Goal: Information Seeking & Learning: Learn about a topic

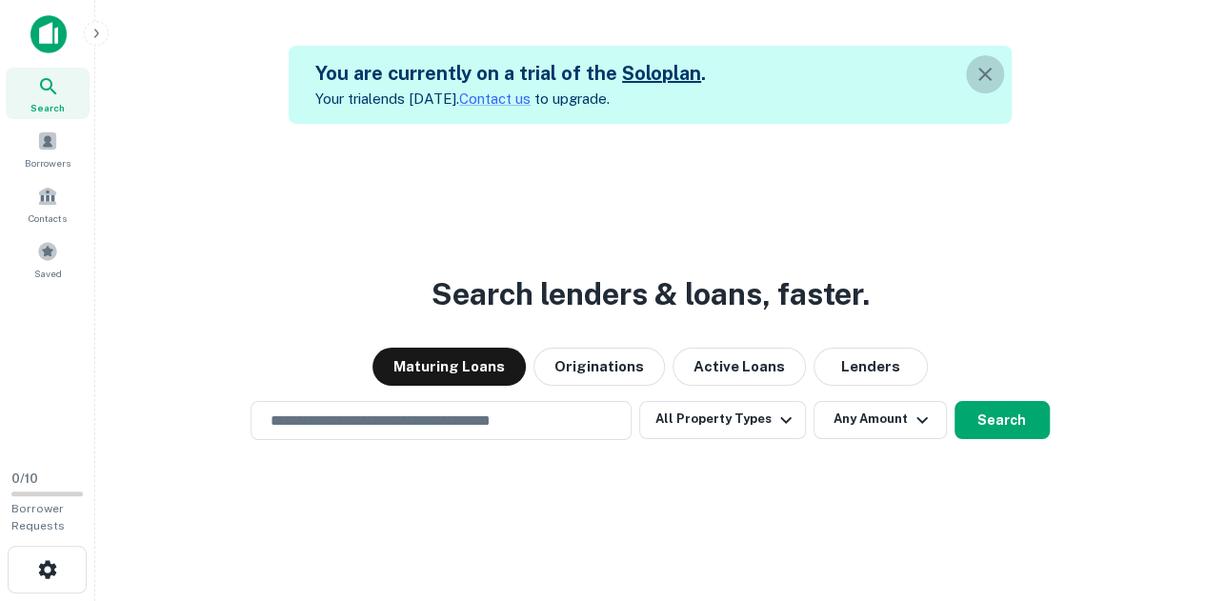
click at [992, 72] on icon "button" at bounding box center [984, 74] width 23 height 23
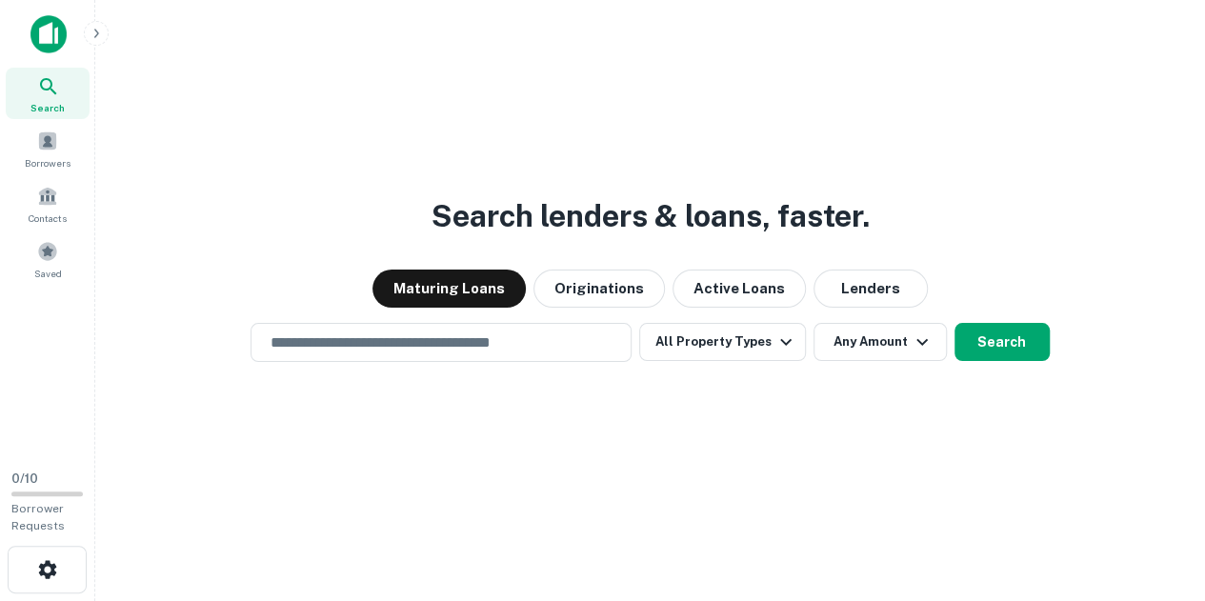
click at [828, 161] on div "Search lenders & loans, faster. Maturing Loans Originations Active Loans Lender…" at bounding box center [649, 346] width 1079 height 601
click at [851, 291] on button "Lenders" at bounding box center [870, 288] width 114 height 38
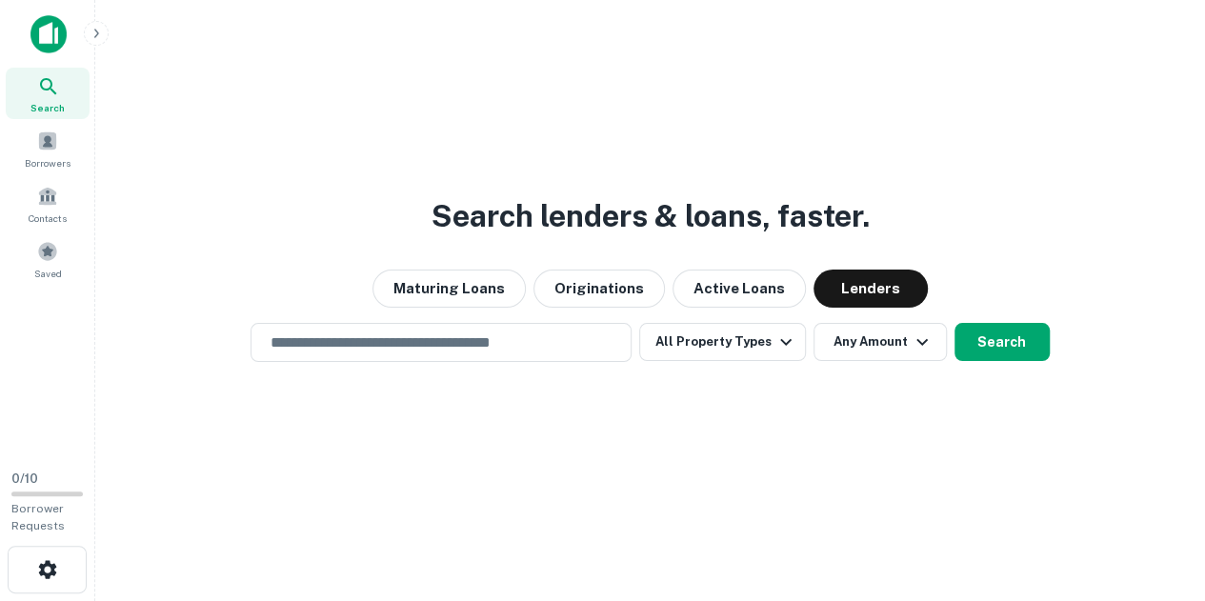
click at [1004, 340] on button "Search" at bounding box center [1001, 342] width 95 height 38
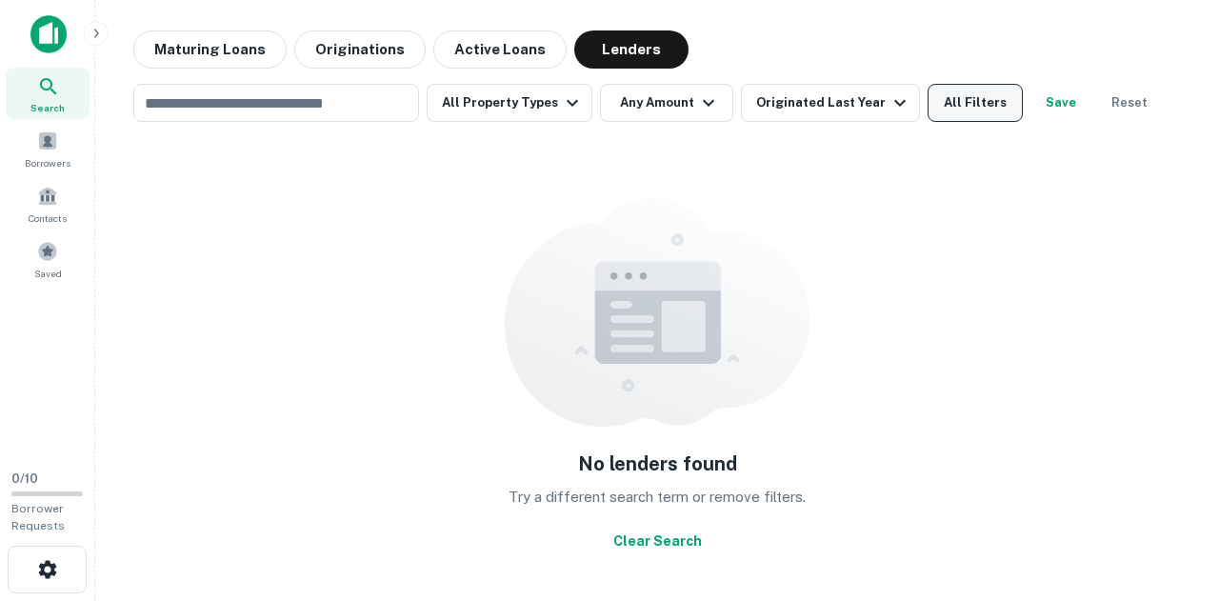
click at [950, 111] on button "All Filters" at bounding box center [975, 103] width 95 height 38
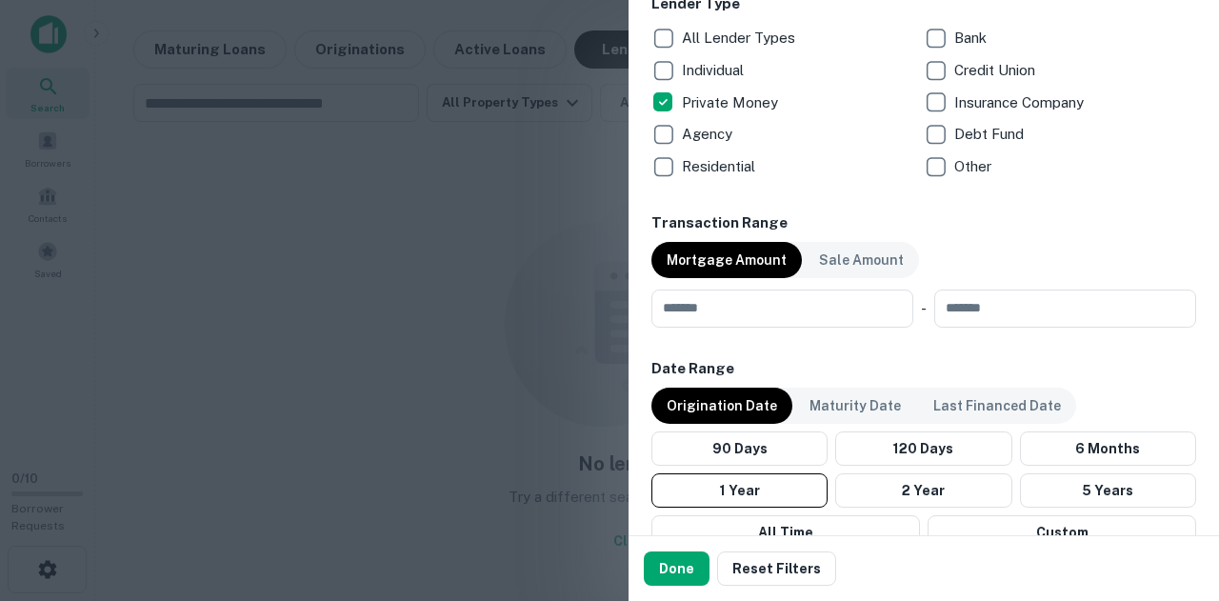
scroll to position [780, 0]
click at [805, 307] on input "number" at bounding box center [775, 308] width 249 height 38
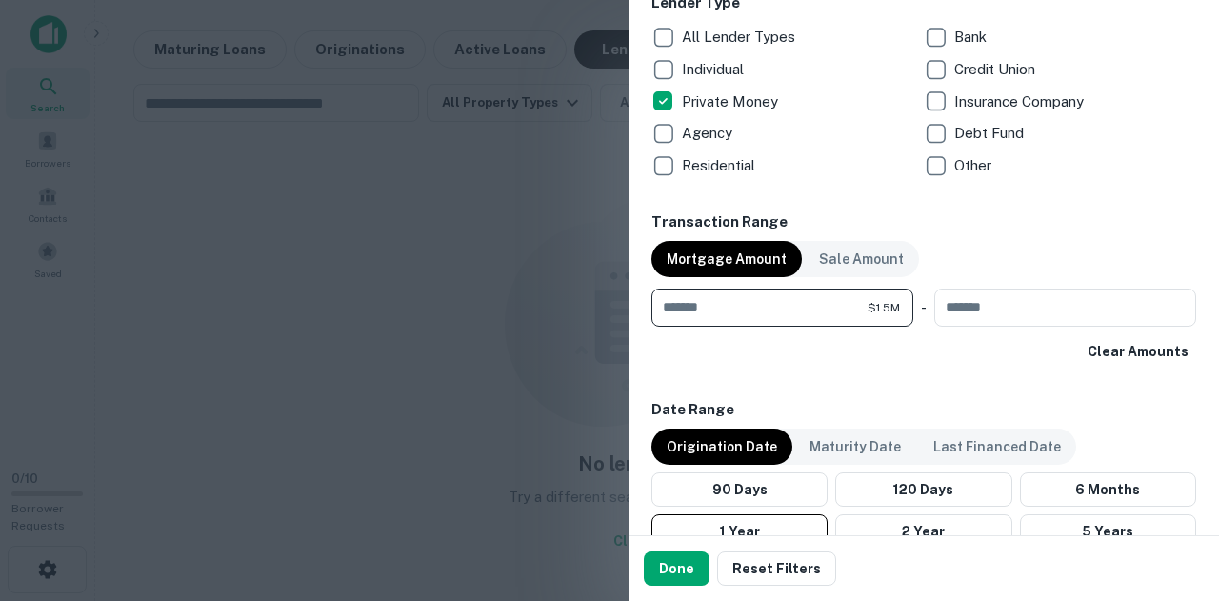
type input "*******"
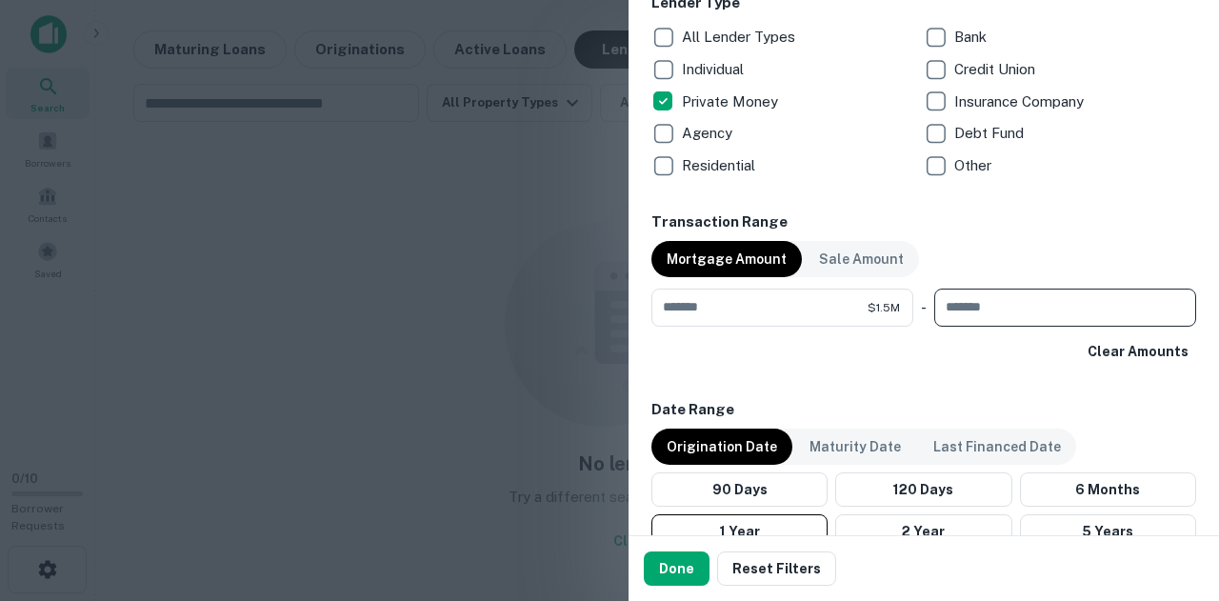
click at [823, 369] on div "Location ​ Lender Name ​ Property Types All Property Types Multifamily (5+ unit…" at bounding box center [923, 196] width 545 height 1702
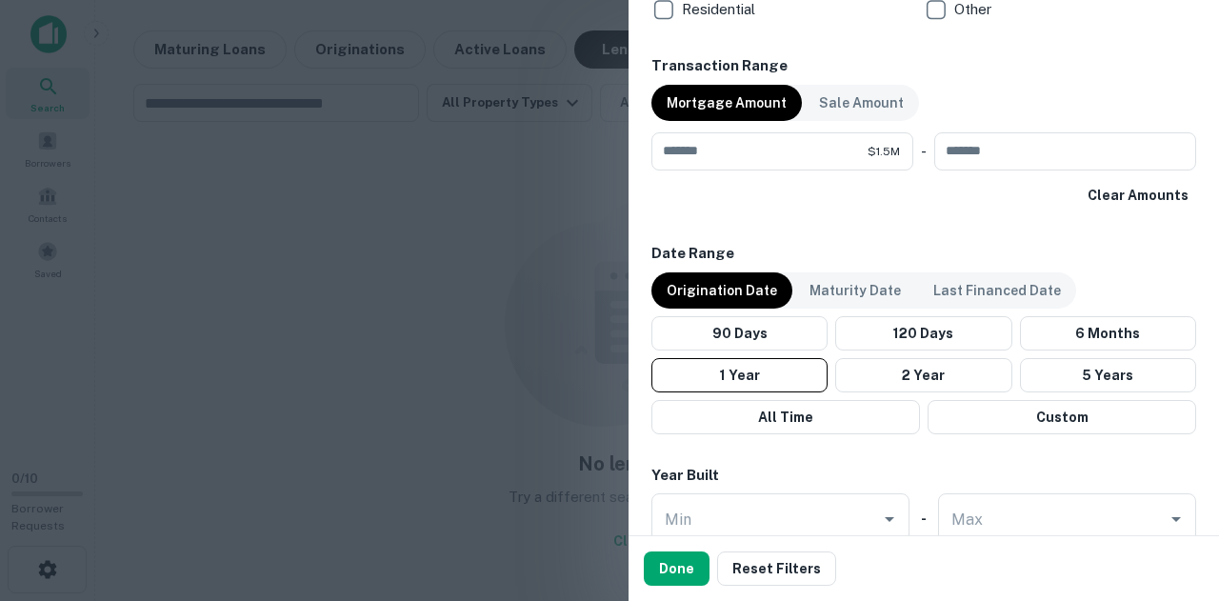
scroll to position [937, 0]
click at [841, 296] on p "Maturity Date" at bounding box center [854, 289] width 91 height 21
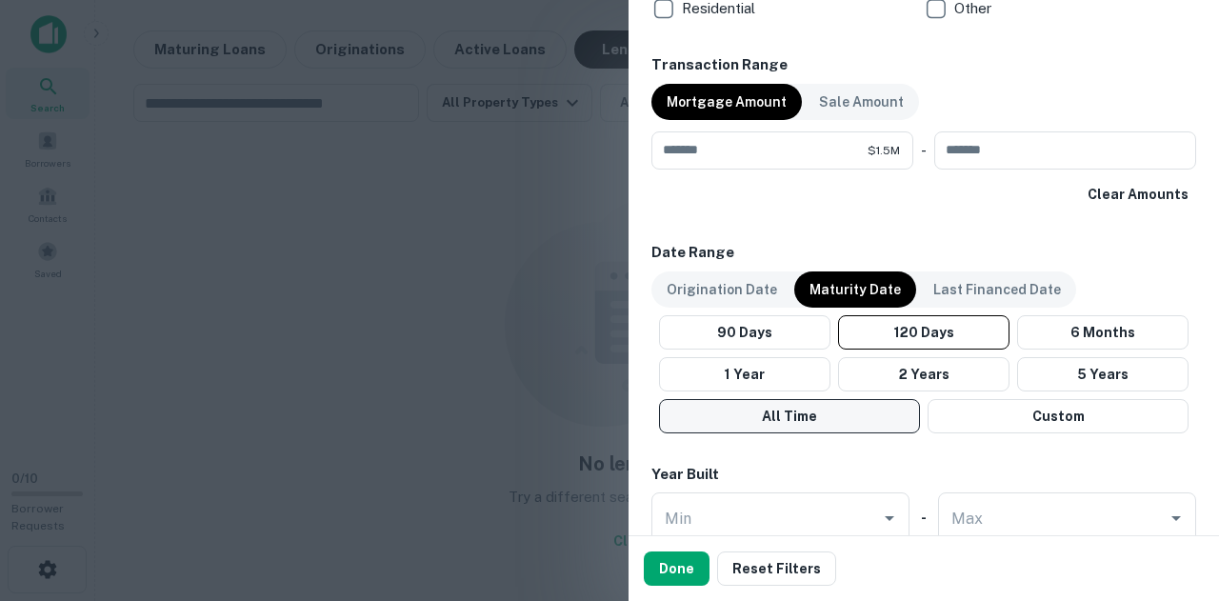
click at [837, 412] on button "All Time" at bounding box center [789, 416] width 261 height 34
click at [889, 464] on div "Year Built" at bounding box center [923, 475] width 545 height 22
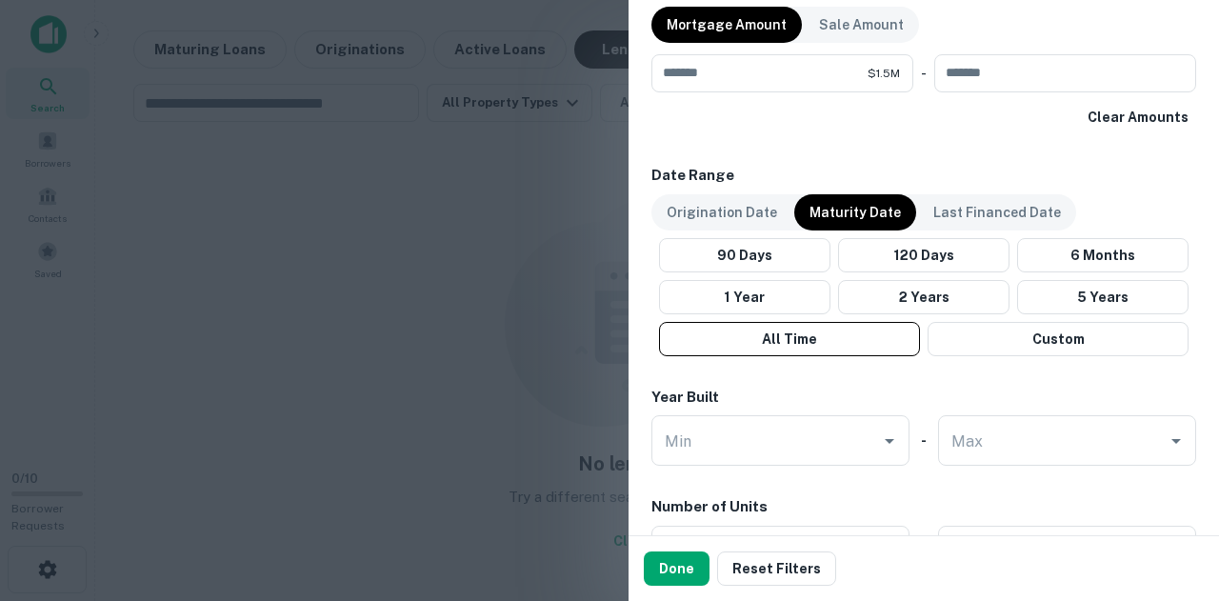
scroll to position [1015, 0]
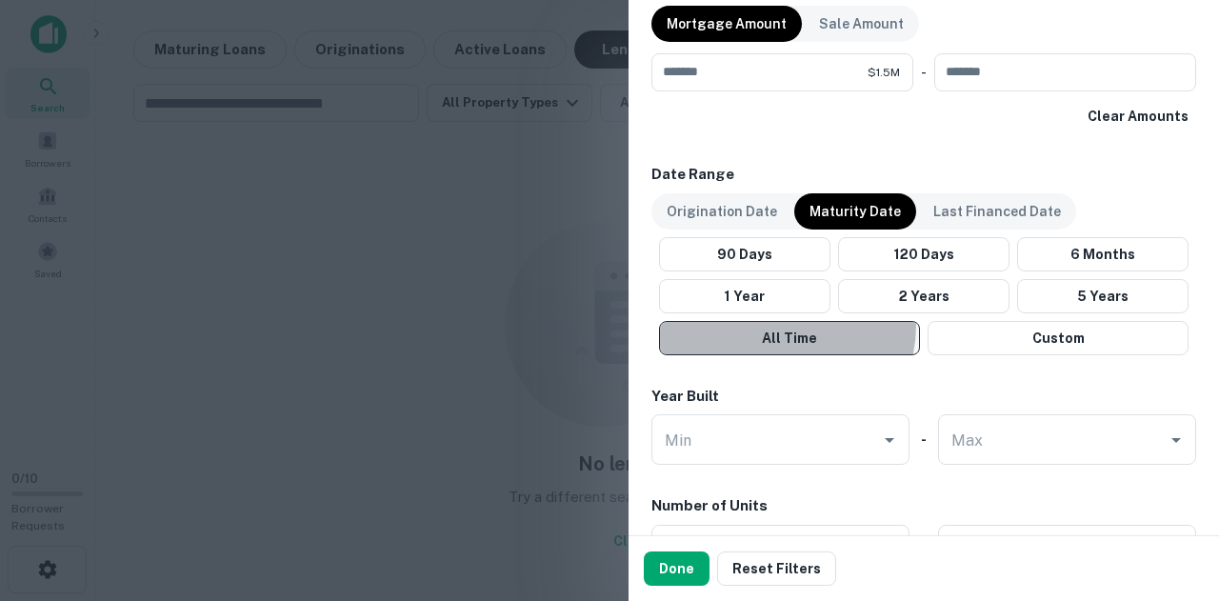
click at [768, 323] on button "All Time" at bounding box center [789, 338] width 261 height 34
click at [800, 340] on button "All Time" at bounding box center [789, 338] width 261 height 34
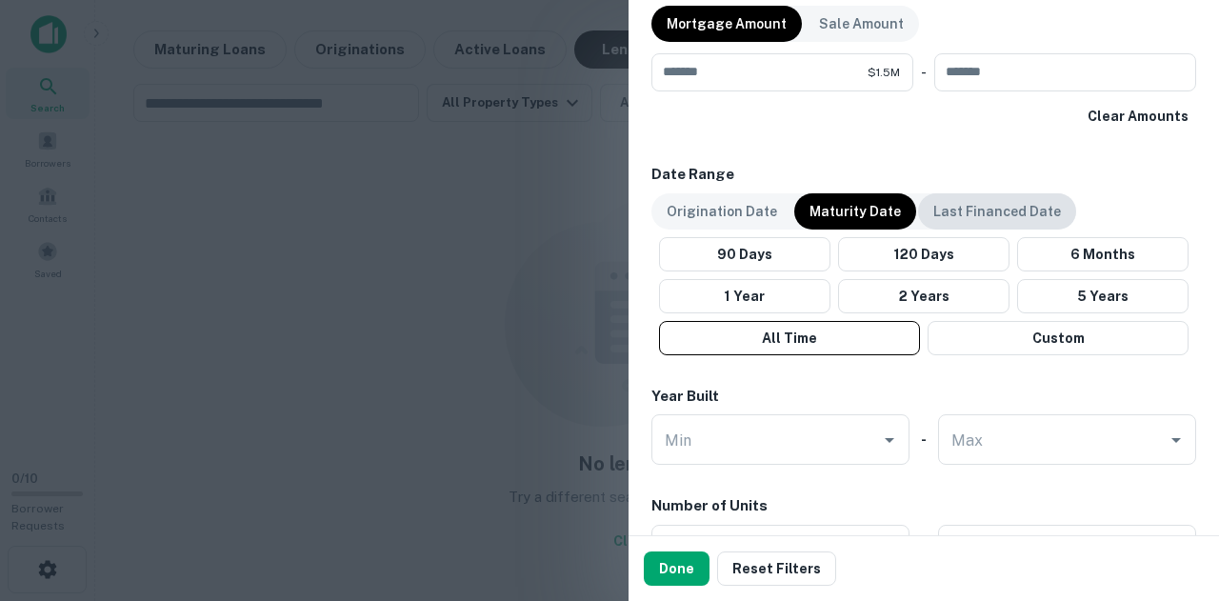
click at [943, 204] on p "Last Financed Date" at bounding box center [997, 211] width 128 height 21
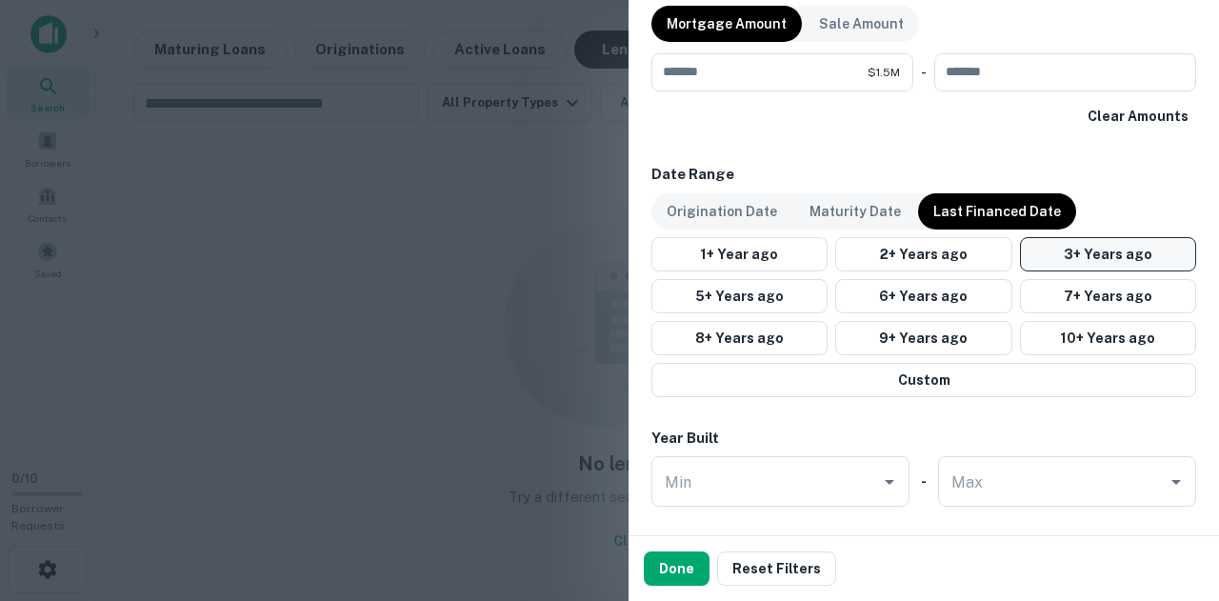
click at [1084, 254] on button "3+ Years ago" at bounding box center [1108, 254] width 176 height 34
click at [1091, 255] on button "3+ Years ago" at bounding box center [1108, 254] width 176 height 34
click at [939, 255] on button "2+ Years ago" at bounding box center [923, 254] width 176 height 34
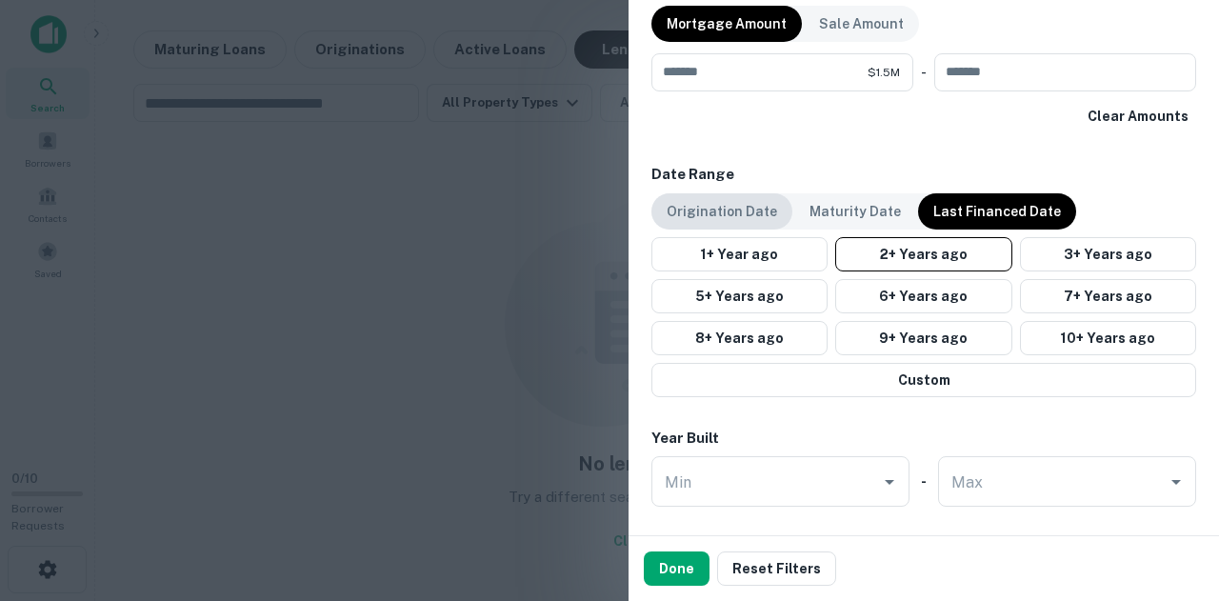
click at [713, 216] on p "Origination Date" at bounding box center [722, 211] width 110 height 21
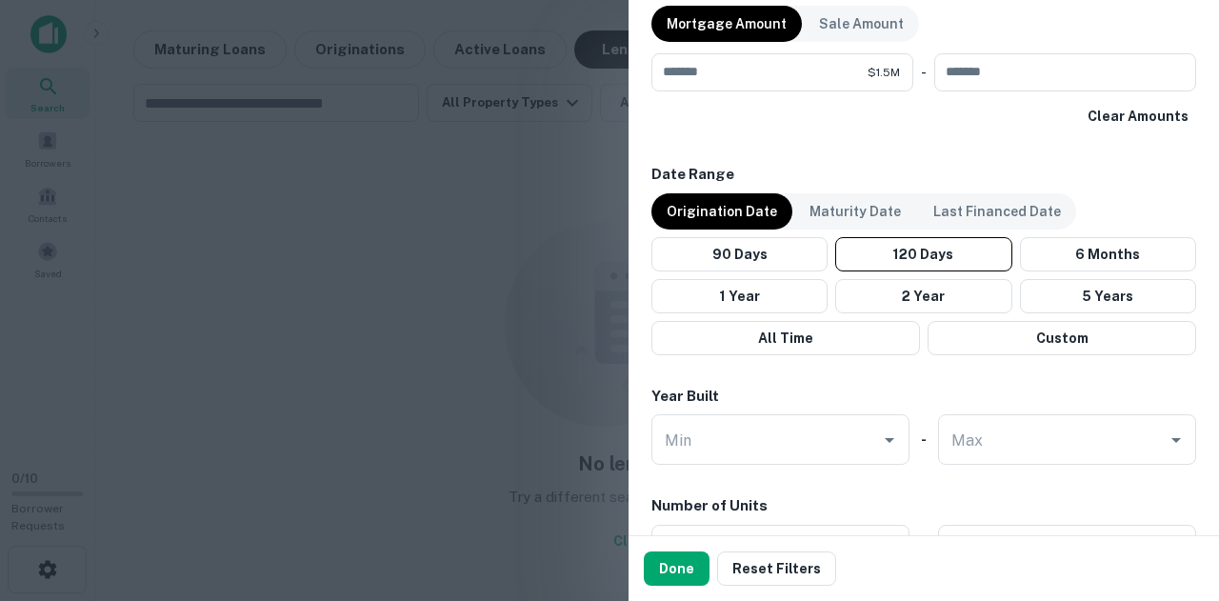
click at [848, 386] on div "Year Built" at bounding box center [923, 397] width 545 height 22
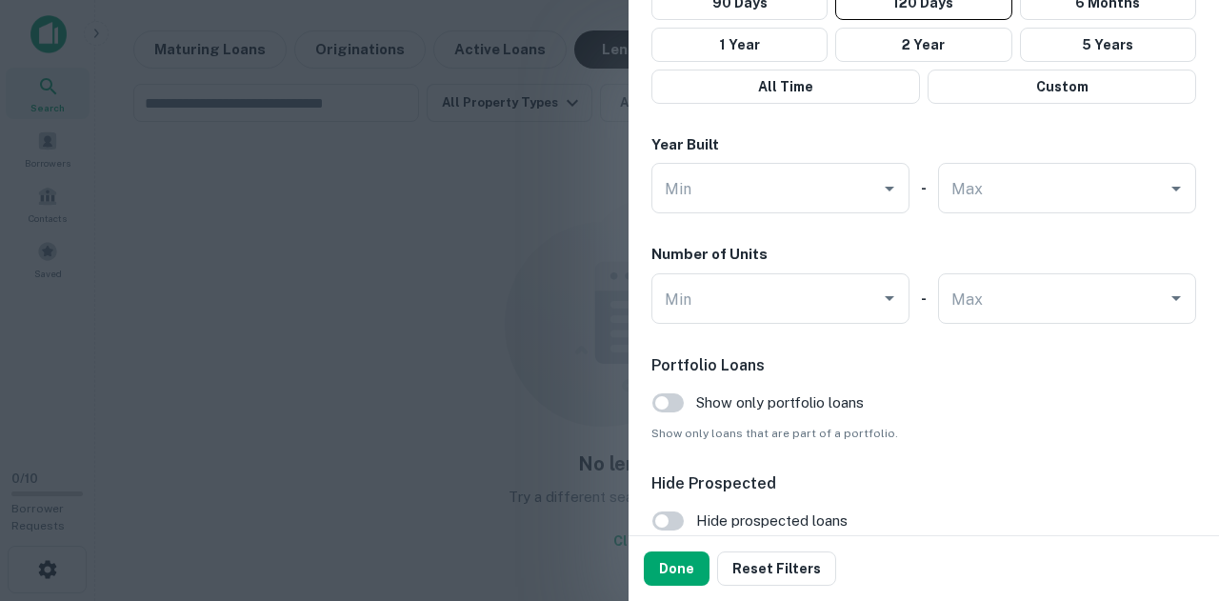
scroll to position [1379, 0]
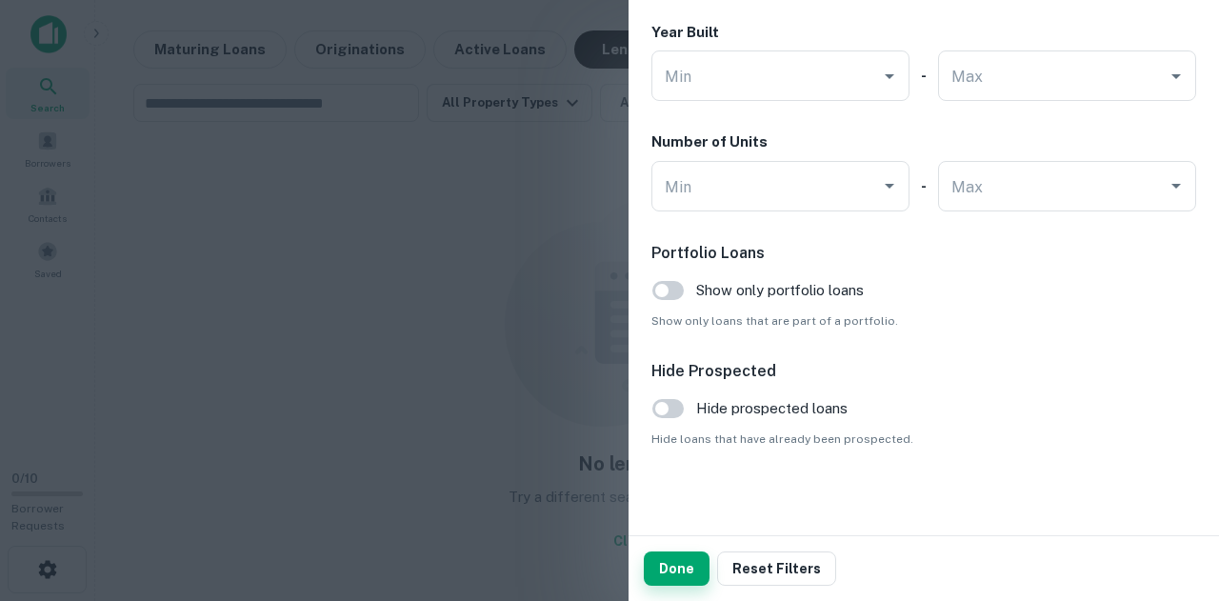
click at [668, 574] on button "Done" at bounding box center [677, 568] width 66 height 34
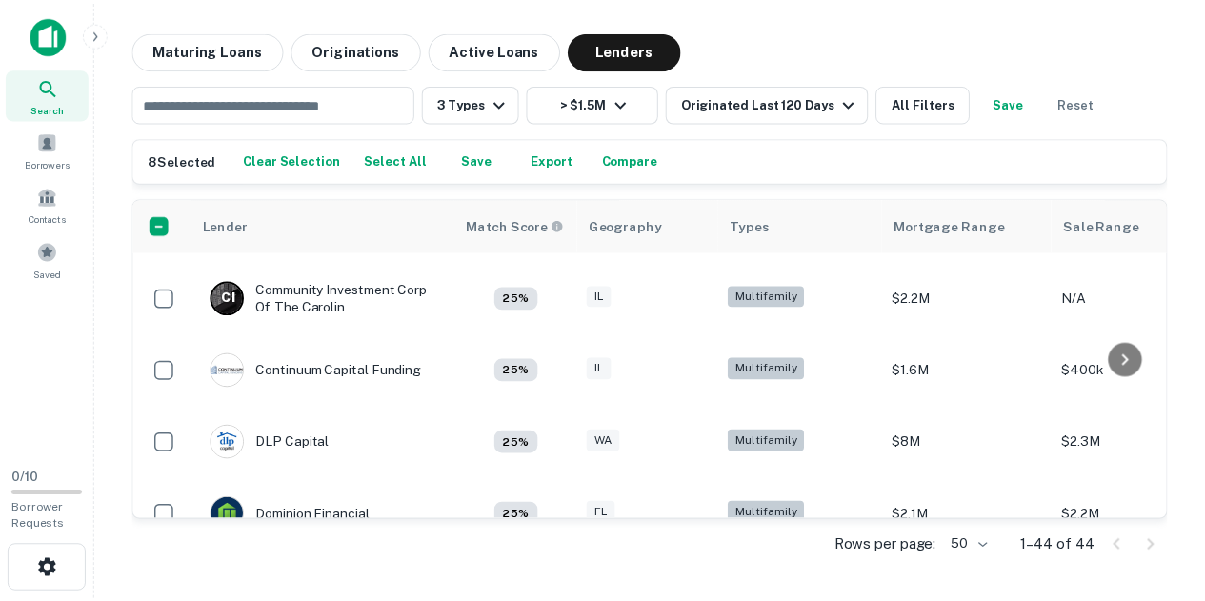
scroll to position [1373, 0]
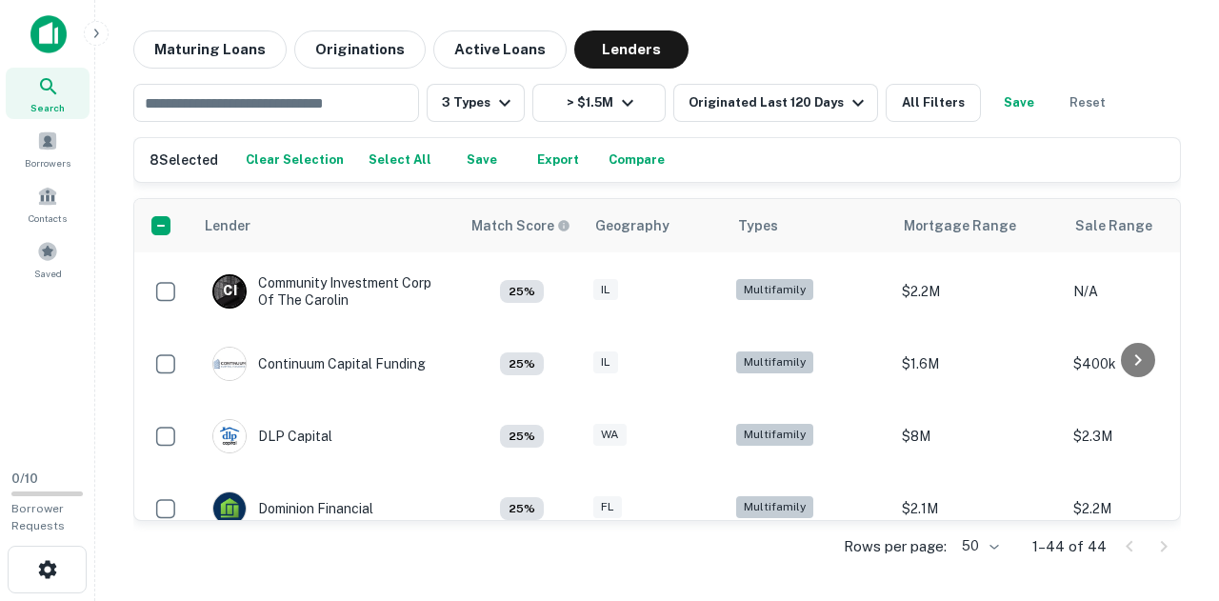
click at [1018, 106] on button "Save" at bounding box center [1018, 103] width 61 height 38
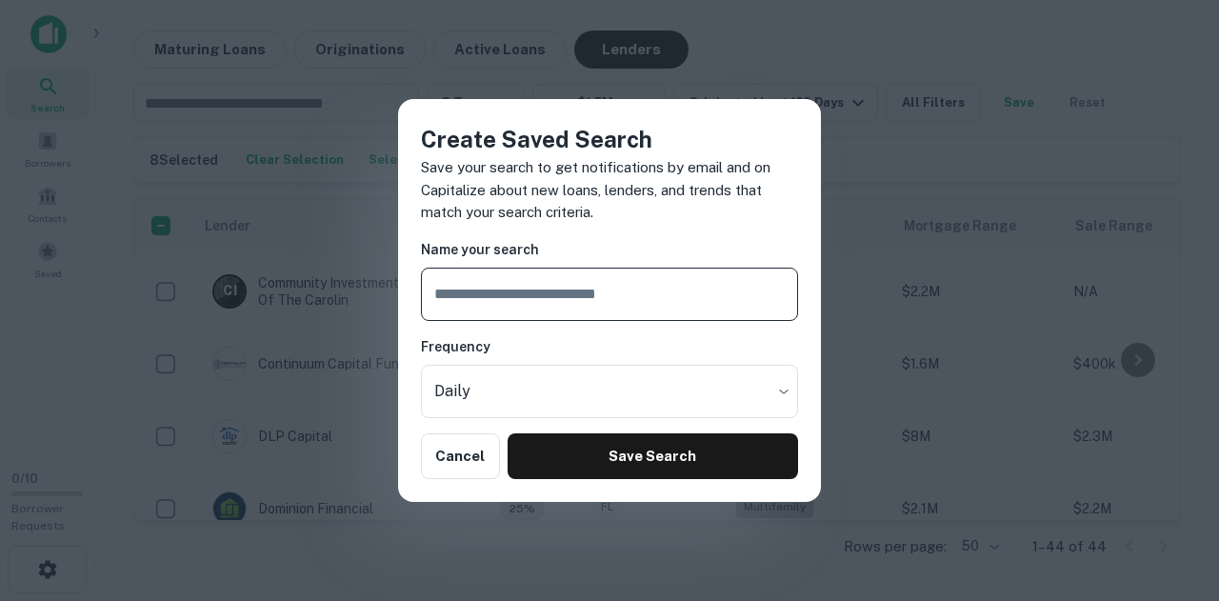
click at [635, 291] on input "text" at bounding box center [609, 294] width 377 height 53
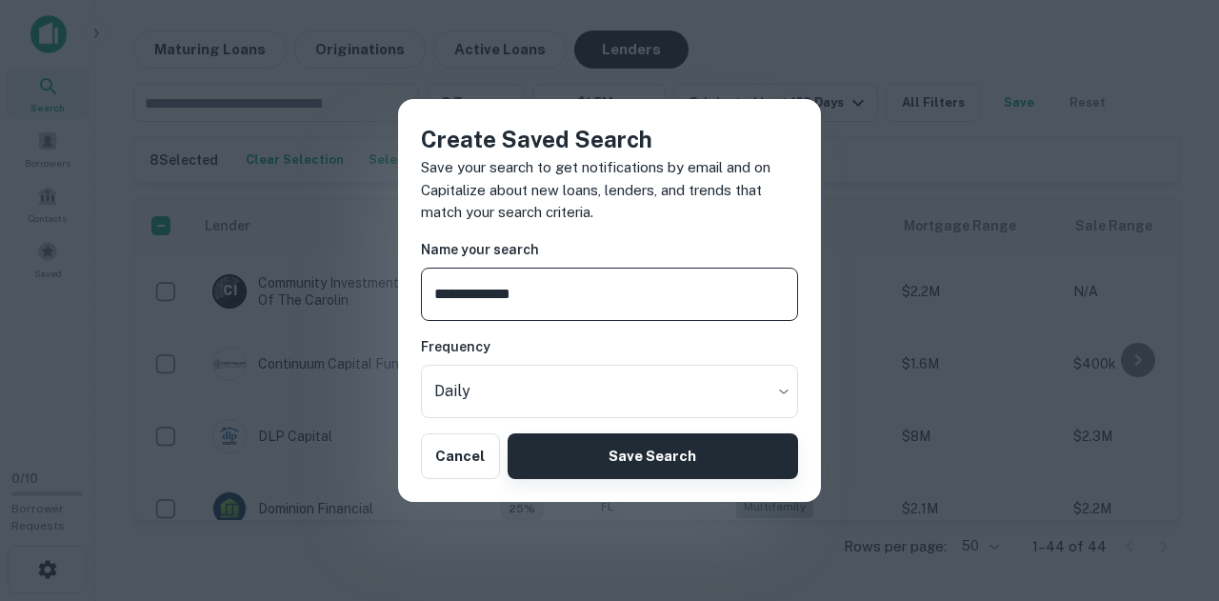
type input "**********"
click at [644, 450] on button "Save Search" at bounding box center [653, 456] width 290 height 46
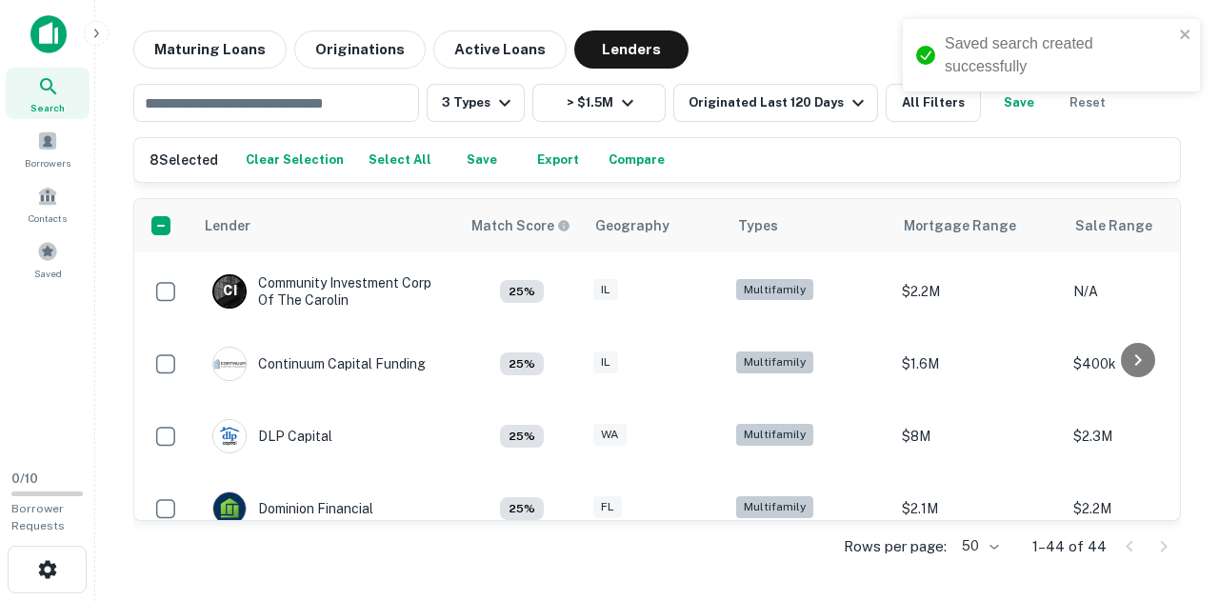
select select "**"
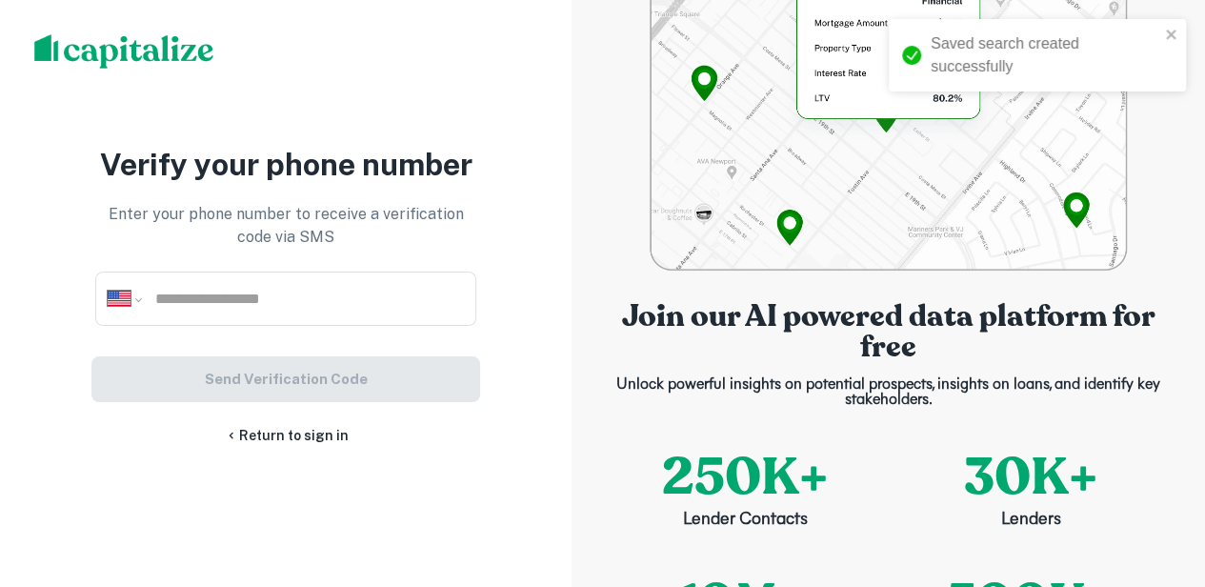
click at [322, 292] on div "**********" at bounding box center [285, 298] width 381 height 54
click at [230, 308] on input "tel" at bounding box center [308, 299] width 310 height 22
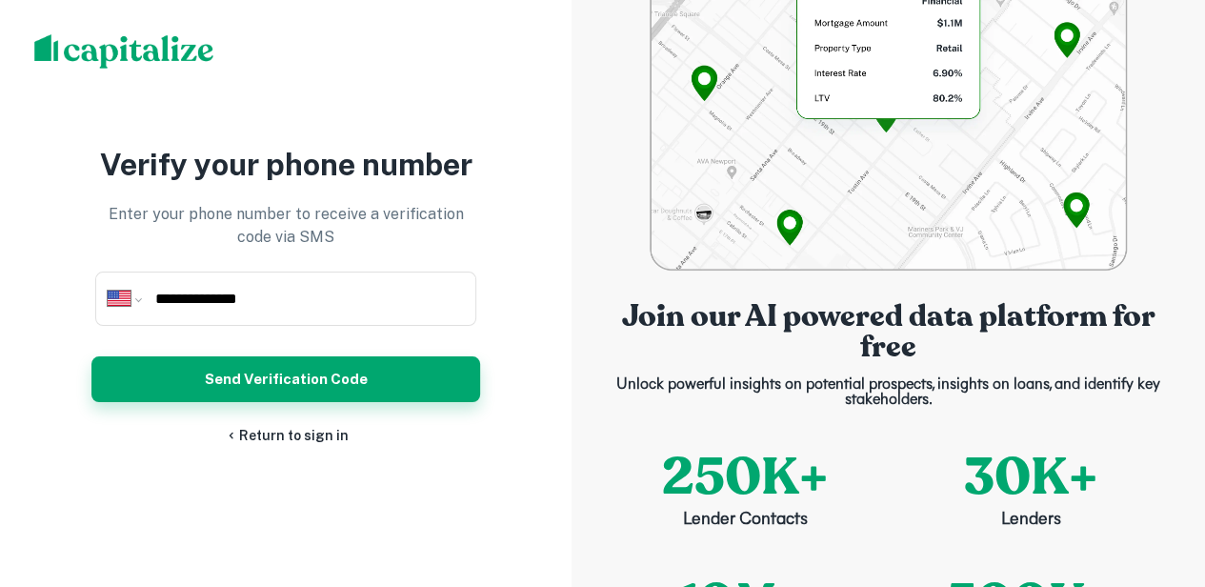
type input "**********"
click at [278, 386] on button "Send Verification Code" at bounding box center [285, 379] width 389 height 46
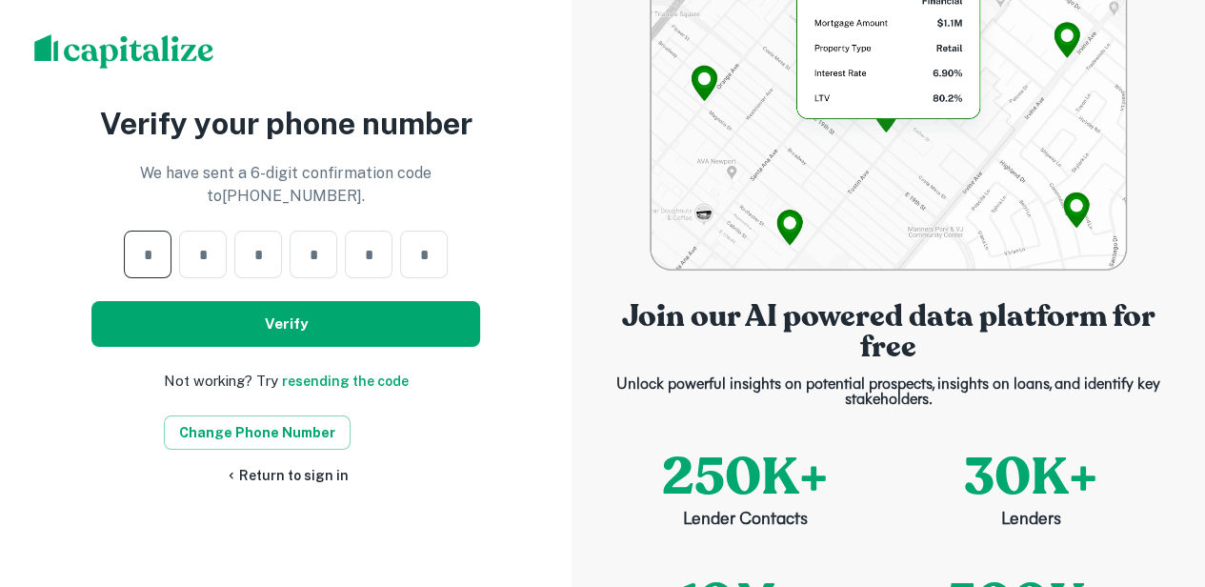
type input "*"
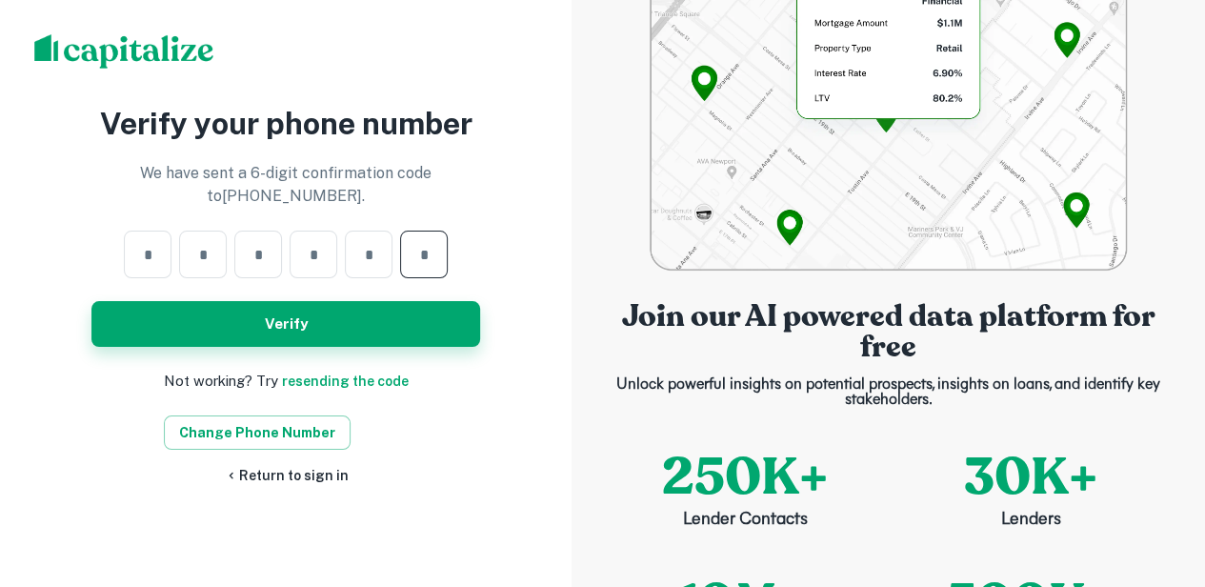
type input "*"
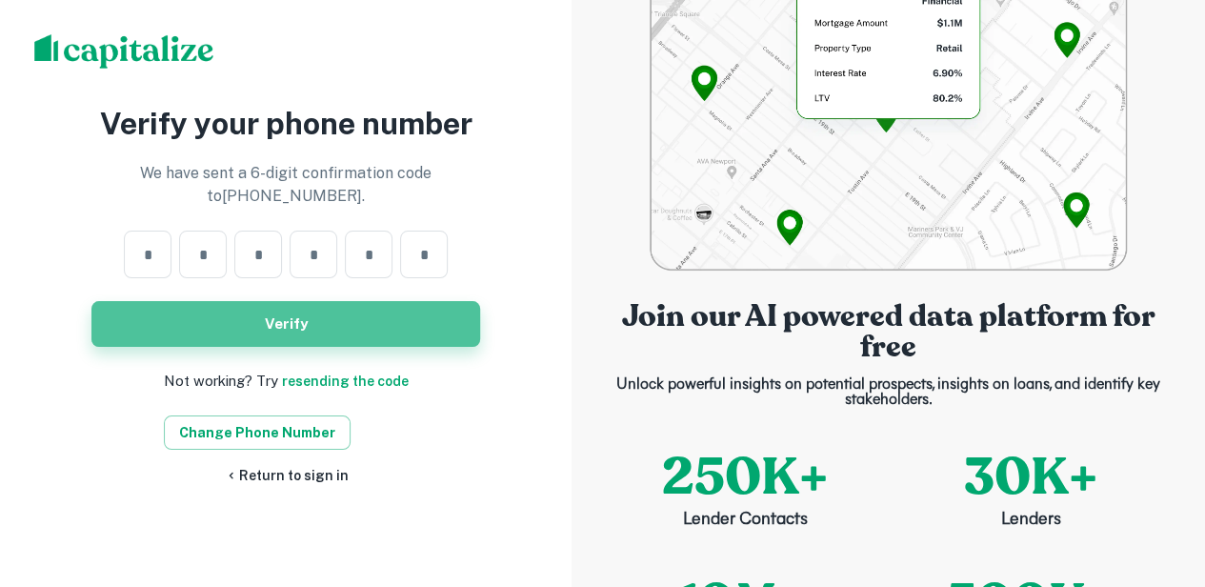
click at [323, 326] on button "Verify" at bounding box center [285, 324] width 389 height 46
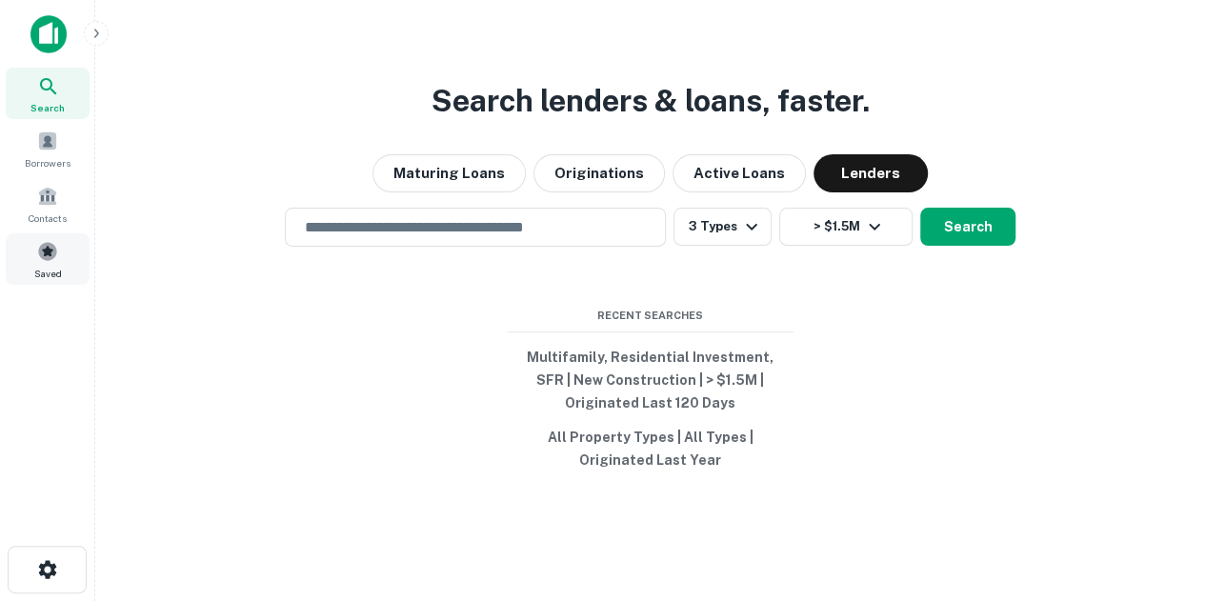
click at [50, 249] on span at bounding box center [47, 251] width 21 height 21
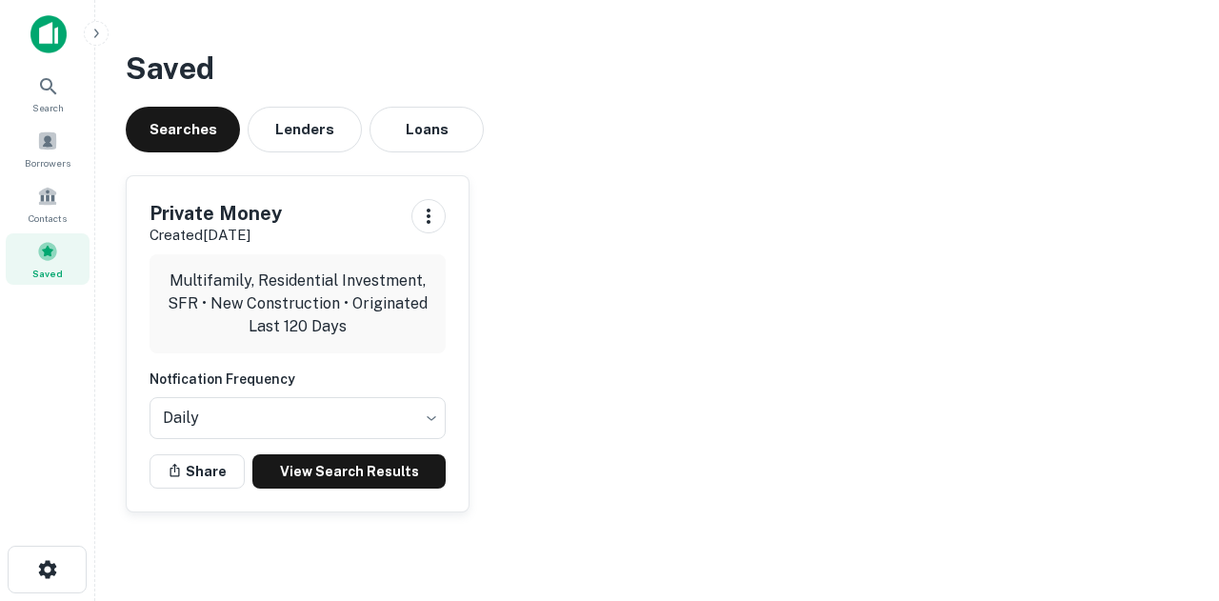
click at [321, 126] on button "Lenders" at bounding box center [305, 130] width 114 height 46
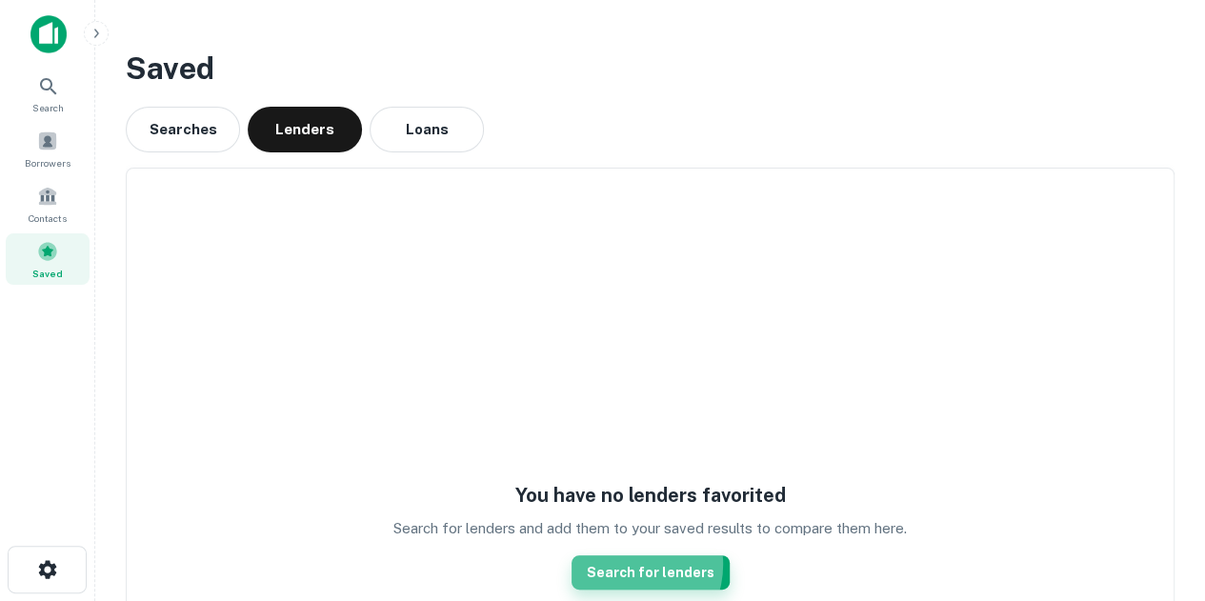
click at [629, 564] on link "Search for lenders" at bounding box center [650, 572] width 158 height 34
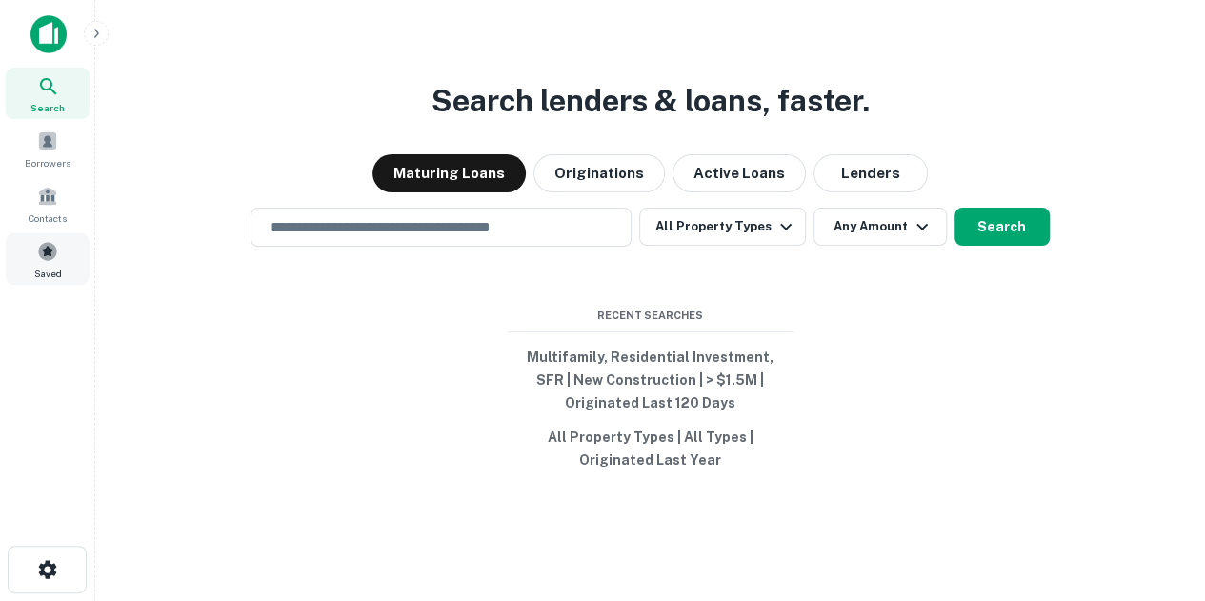
click at [56, 246] on span at bounding box center [47, 251] width 21 height 21
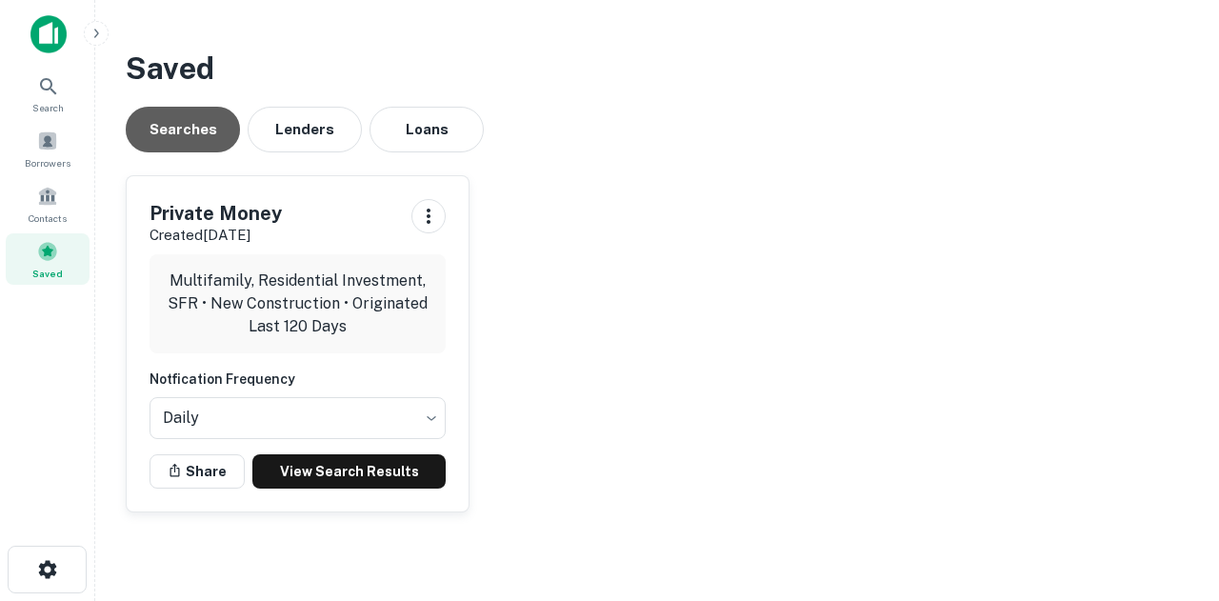
click at [173, 141] on button "Searches" at bounding box center [183, 130] width 114 height 46
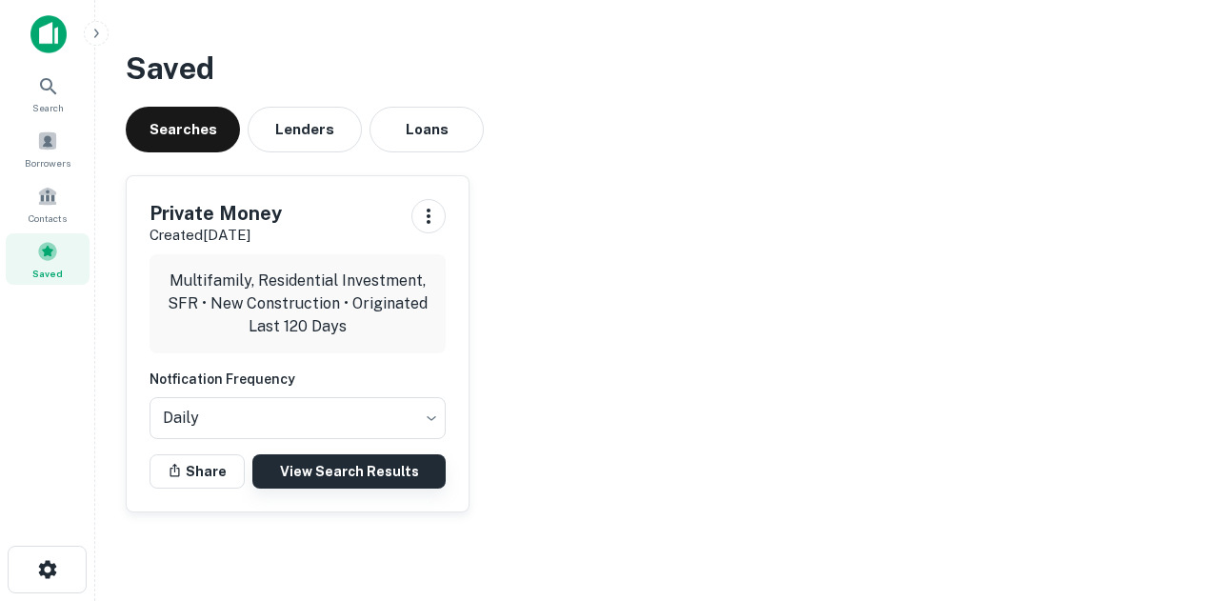
click at [303, 468] on link "View Search Results" at bounding box center [348, 471] width 193 height 34
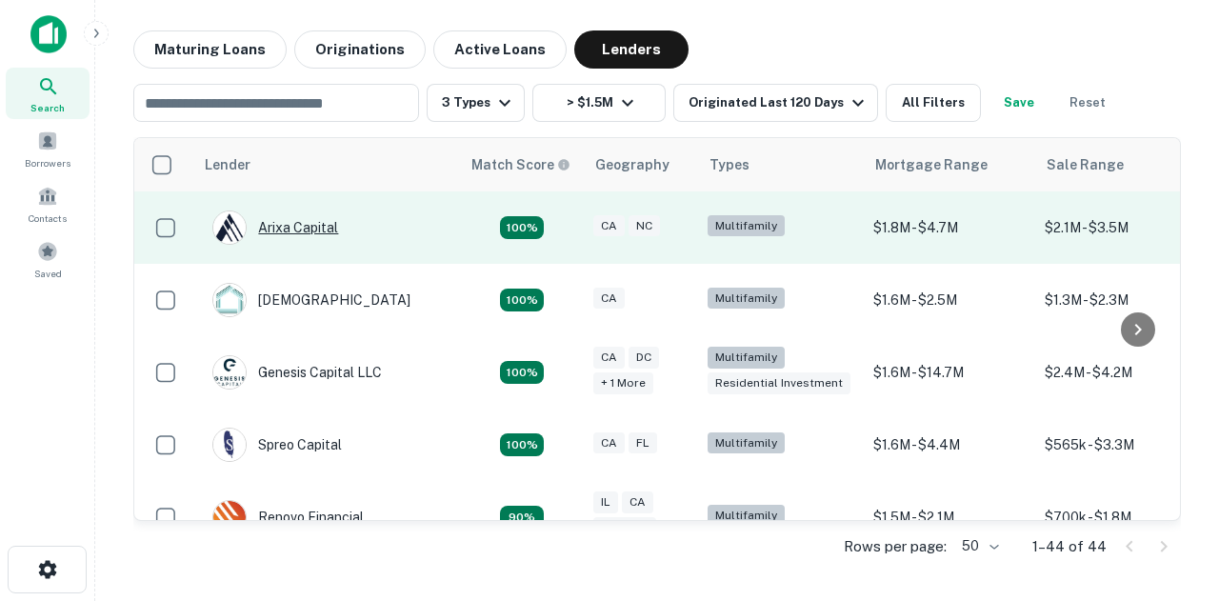
click at [301, 225] on div "Arixa Capital" at bounding box center [275, 227] width 126 height 34
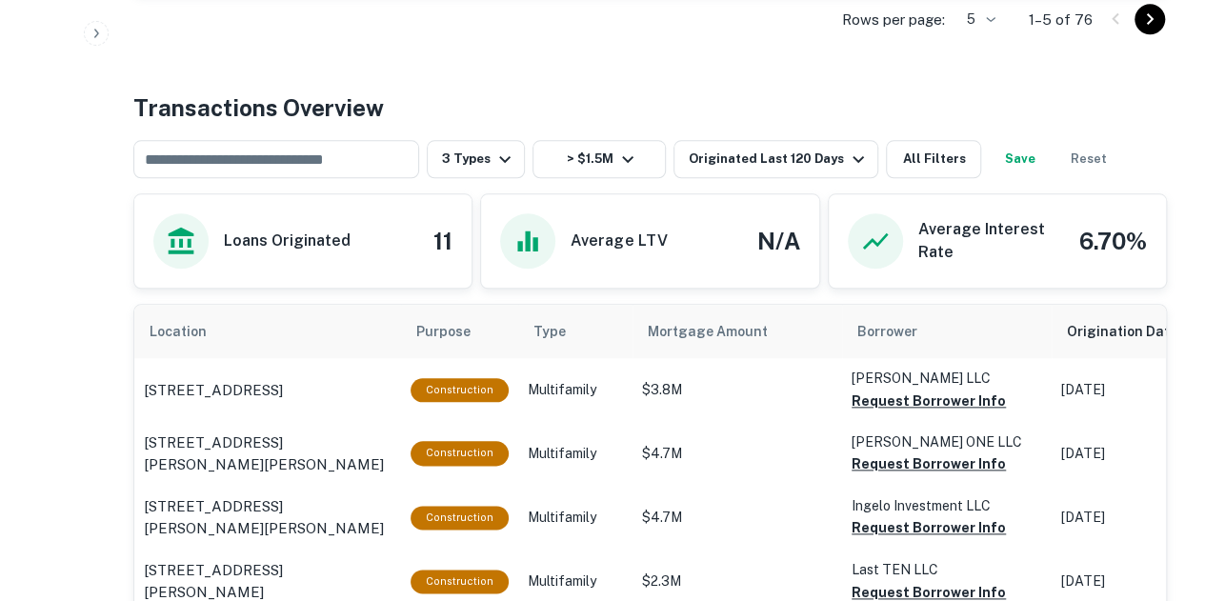
scroll to position [889, 0]
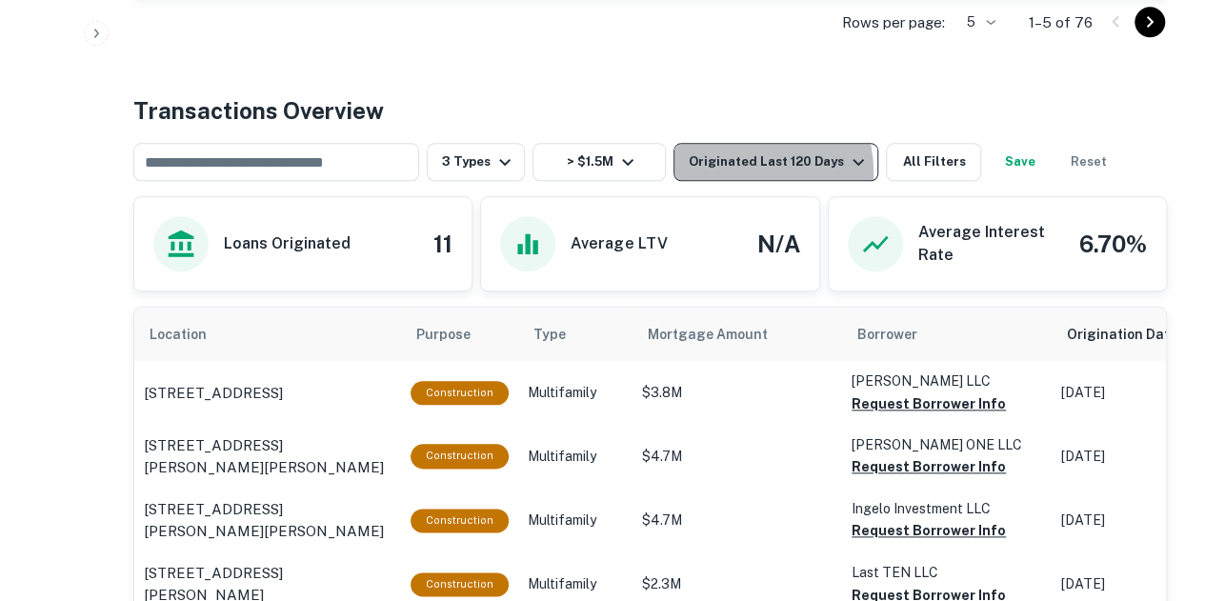
click at [740, 170] on div "Originated Last 120 Days" at bounding box center [779, 161] width 181 height 23
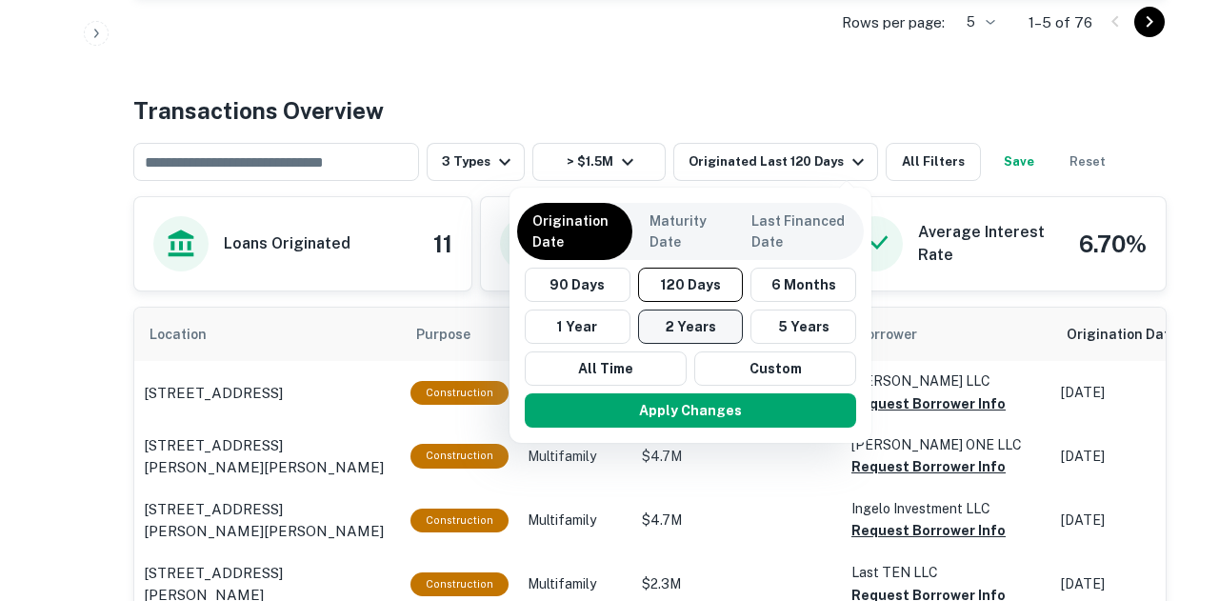
click at [721, 325] on button "2 Years" at bounding box center [691, 326] width 106 height 34
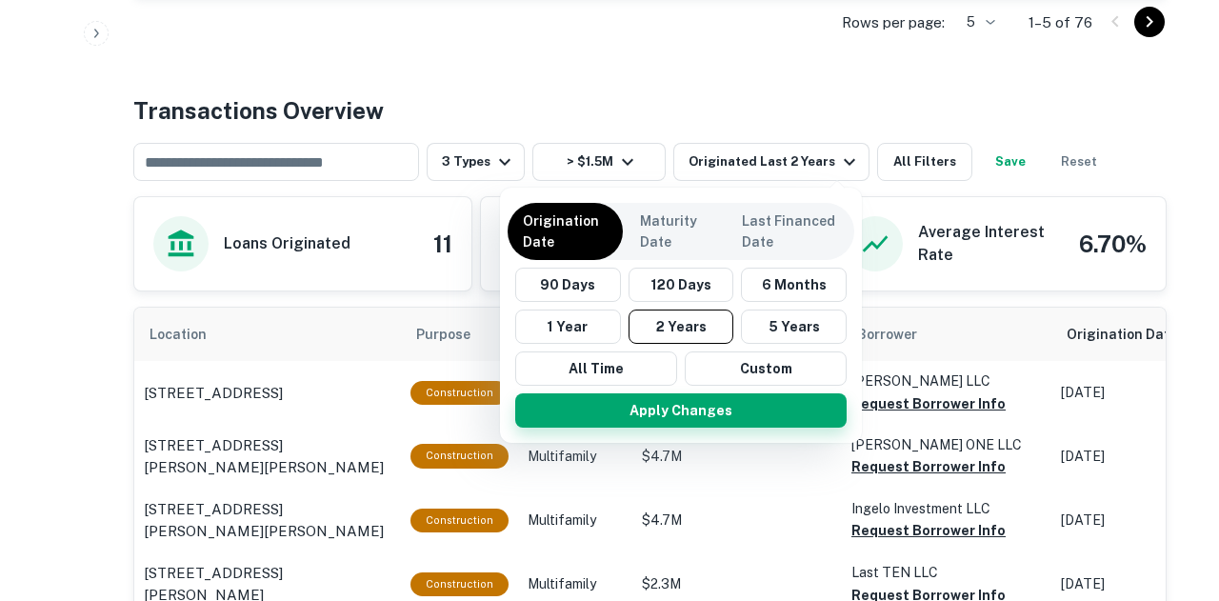
click at [739, 416] on button "Apply Changes" at bounding box center [680, 410] width 331 height 34
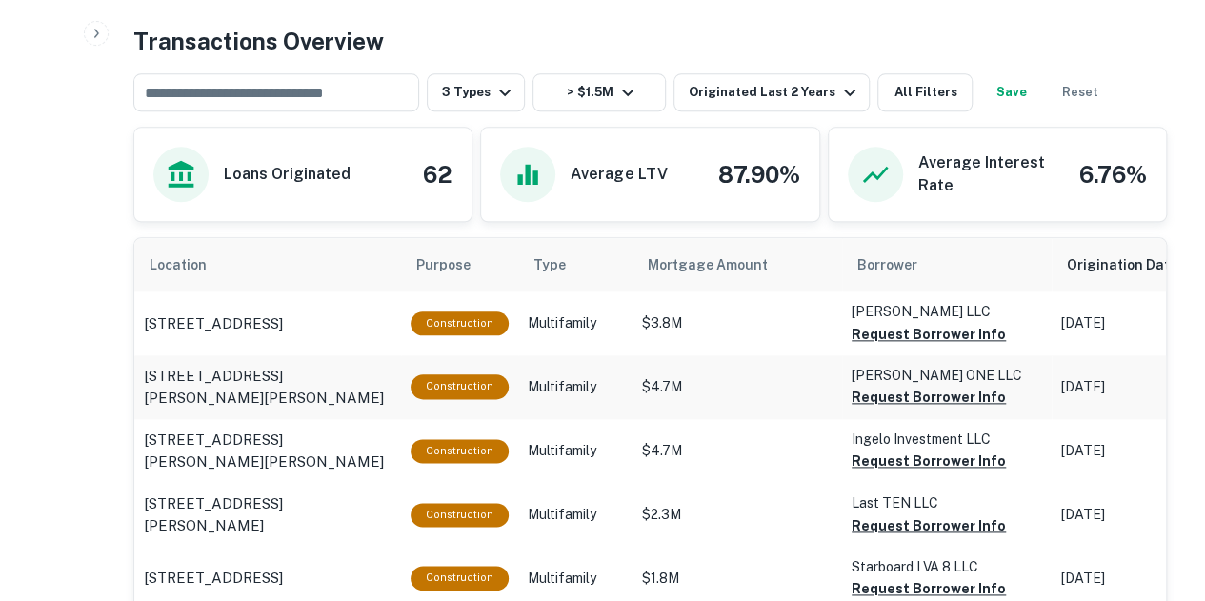
scroll to position [952, 0]
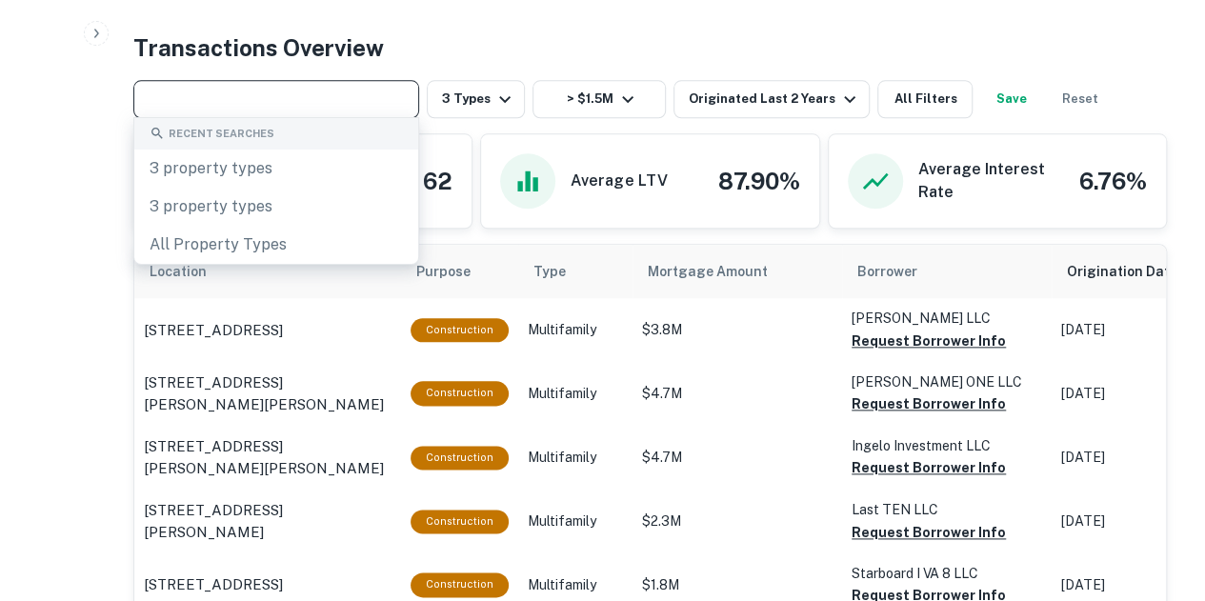
click at [223, 92] on input "text" at bounding box center [274, 99] width 271 height 27
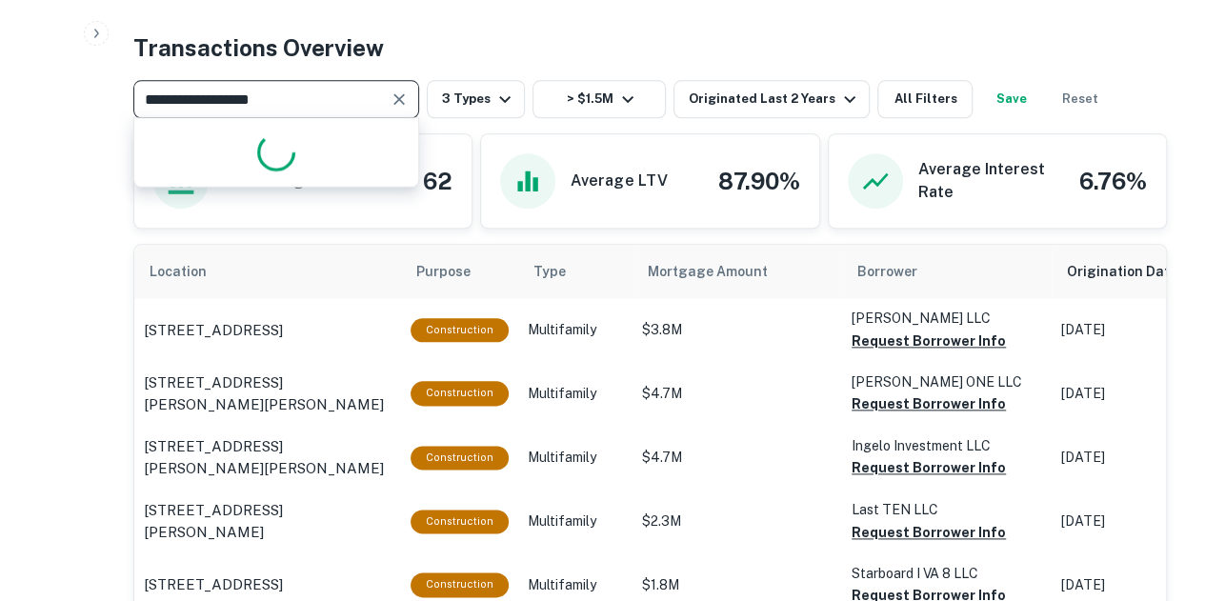
type input "**********"
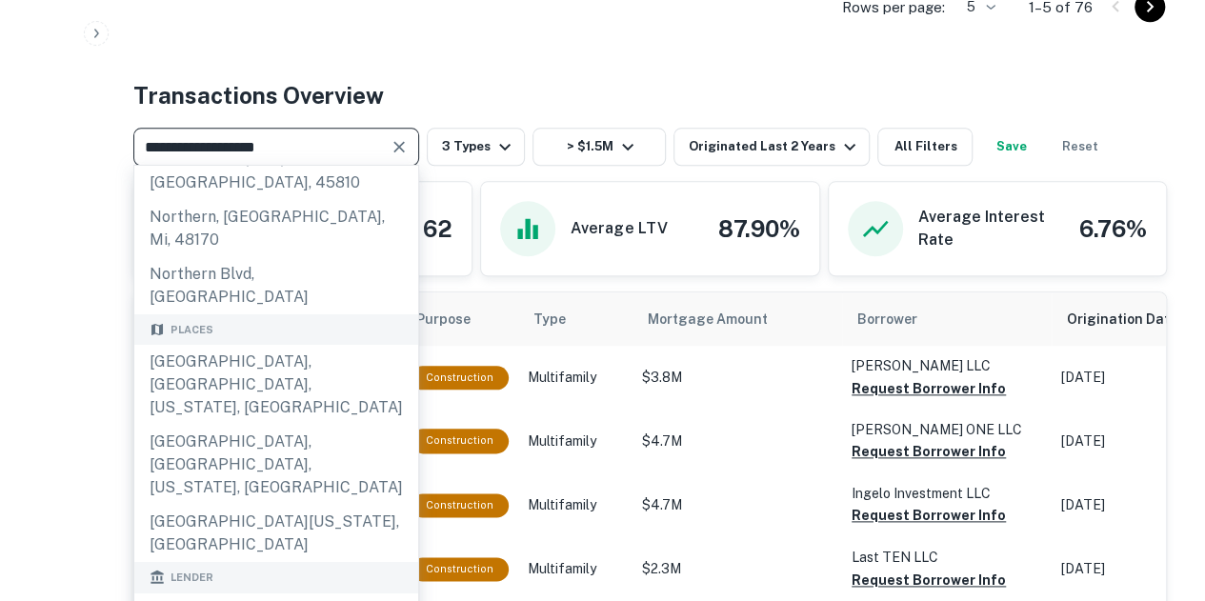
scroll to position [55, 0]
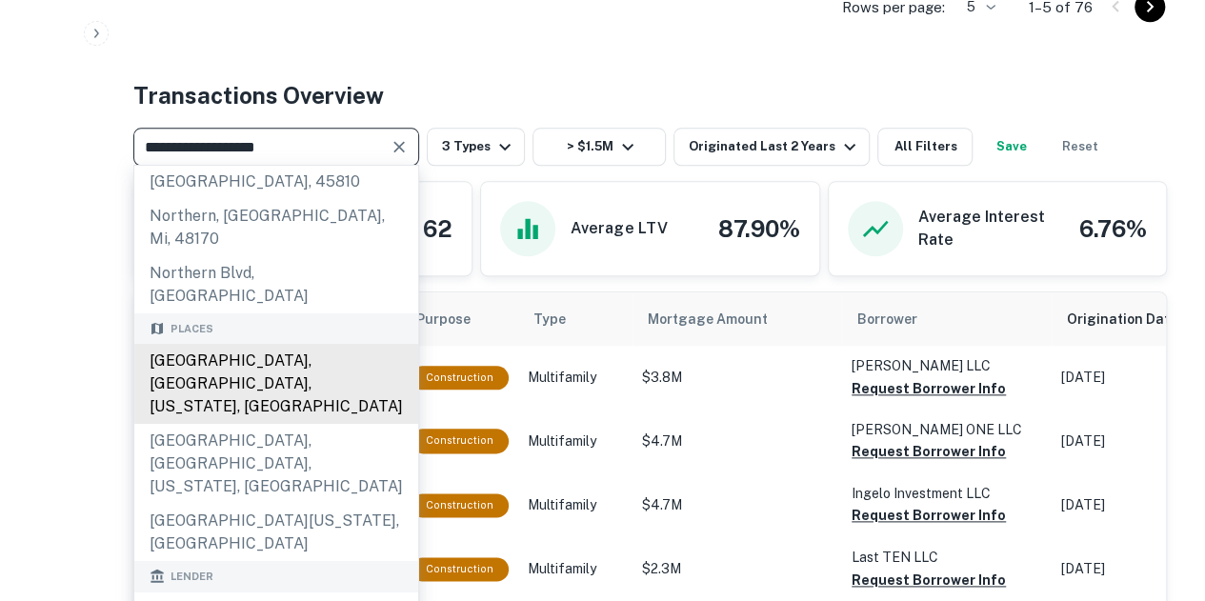
click at [265, 344] on div "[GEOGRAPHIC_DATA], [GEOGRAPHIC_DATA], [US_STATE], [GEOGRAPHIC_DATA]" at bounding box center [276, 384] width 284 height 80
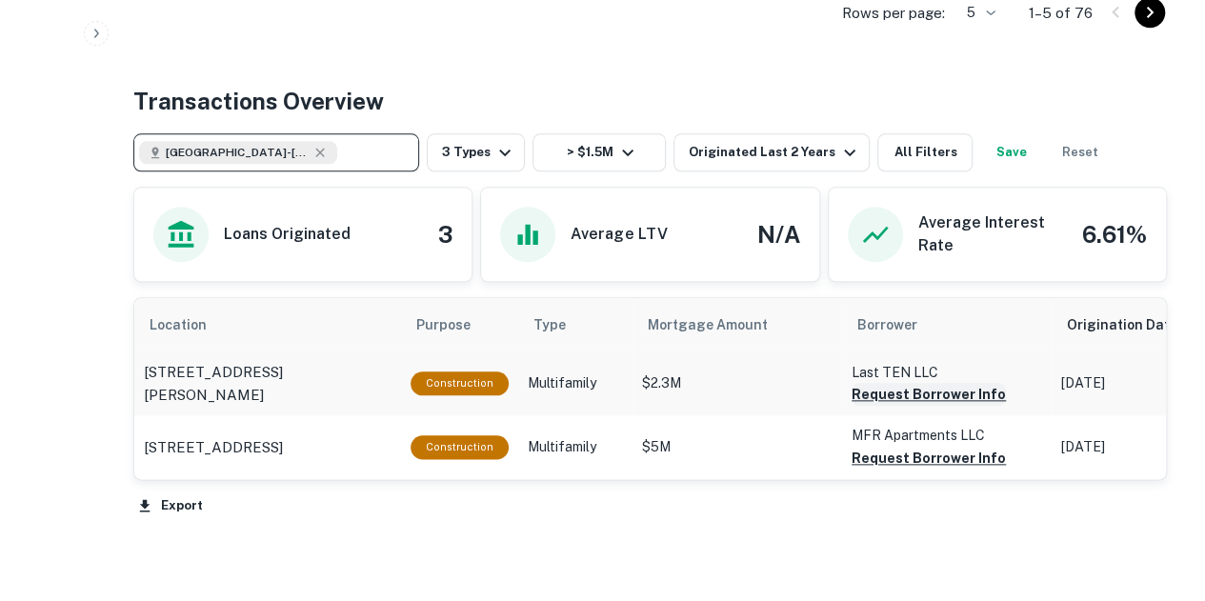
click at [926, 389] on button "Request Borrower Info" at bounding box center [928, 394] width 154 height 23
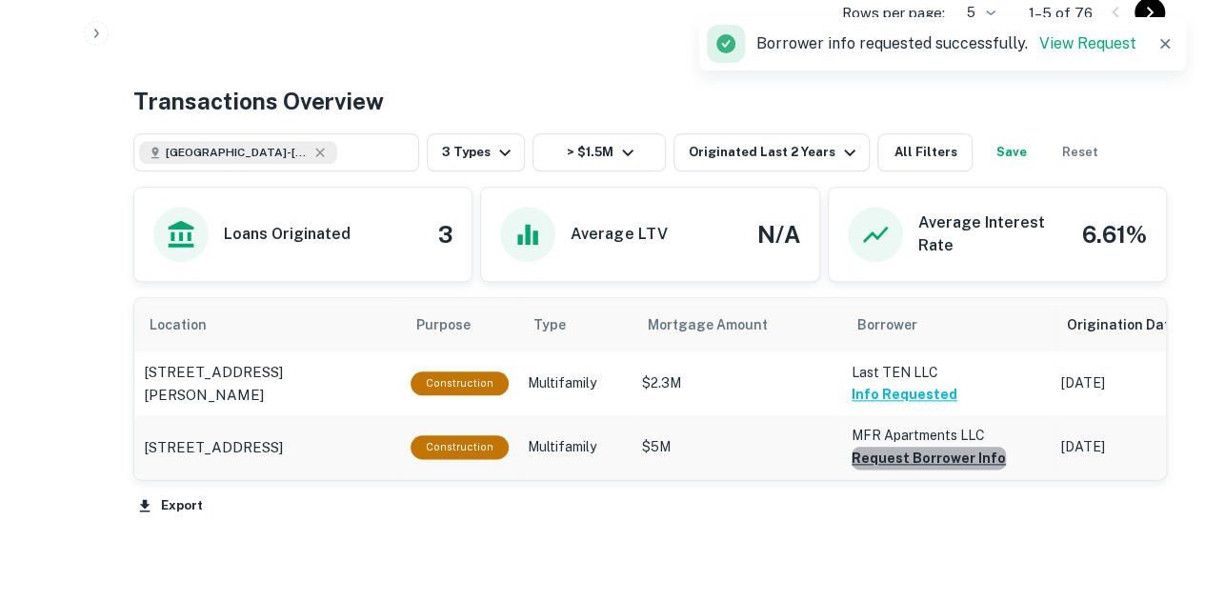
click at [923, 456] on button "Request Borrower Info" at bounding box center [928, 458] width 154 height 23
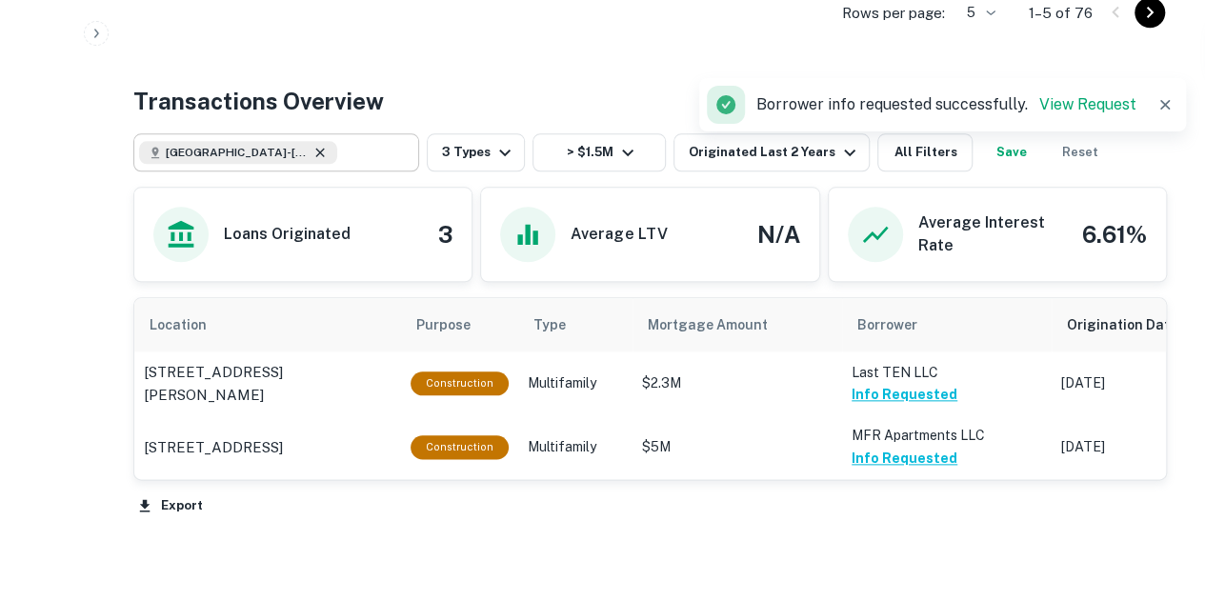
click at [315, 150] on icon at bounding box center [319, 152] width 15 height 15
type input "**********"
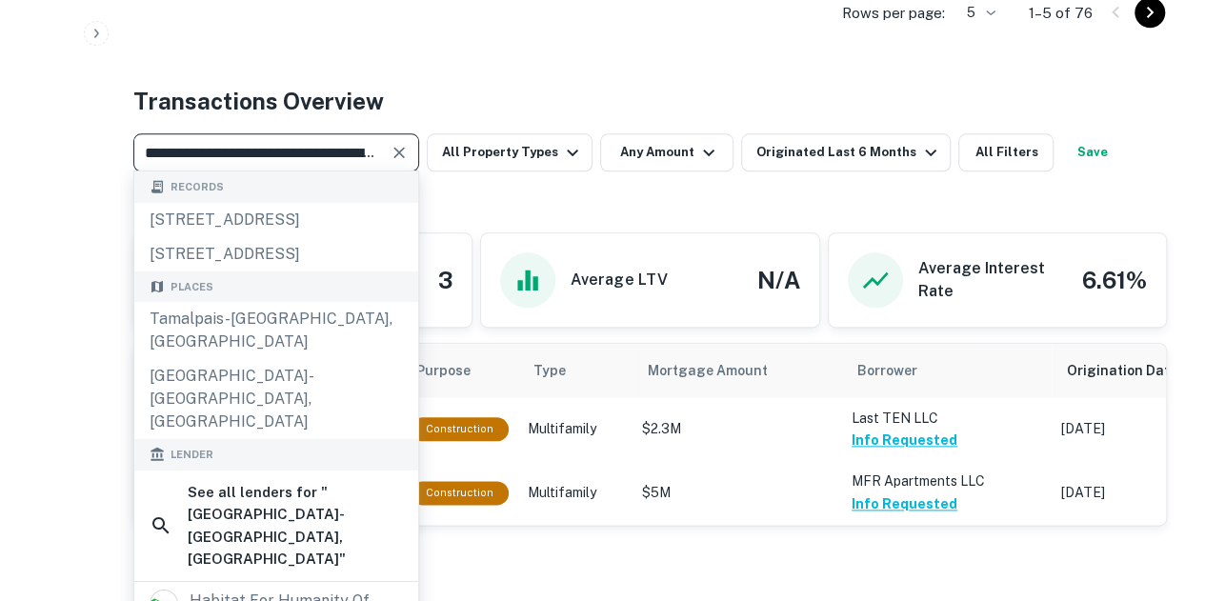
click at [400, 149] on icon "Clear" at bounding box center [398, 152] width 19 height 19
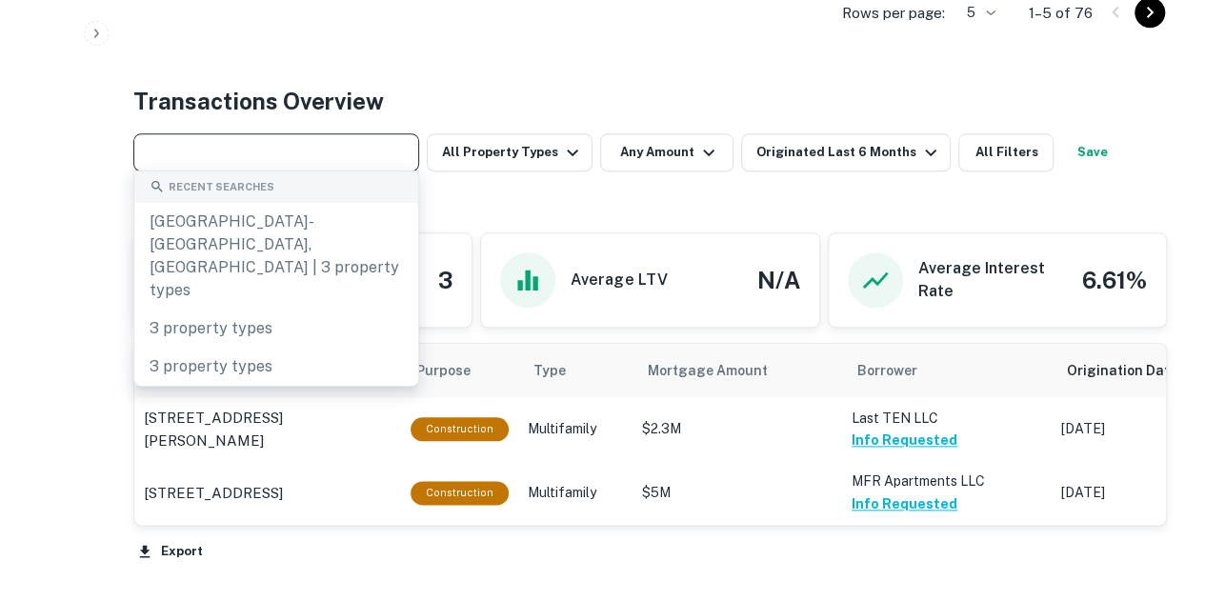
click at [253, 139] on input "text" at bounding box center [274, 152] width 271 height 27
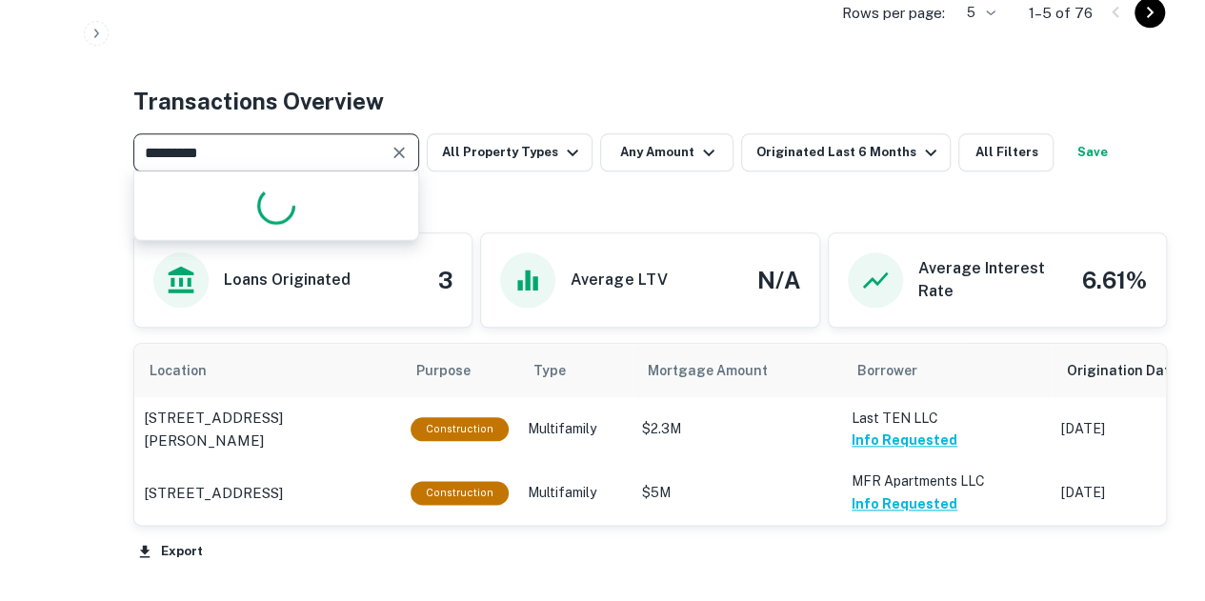
type input "**********"
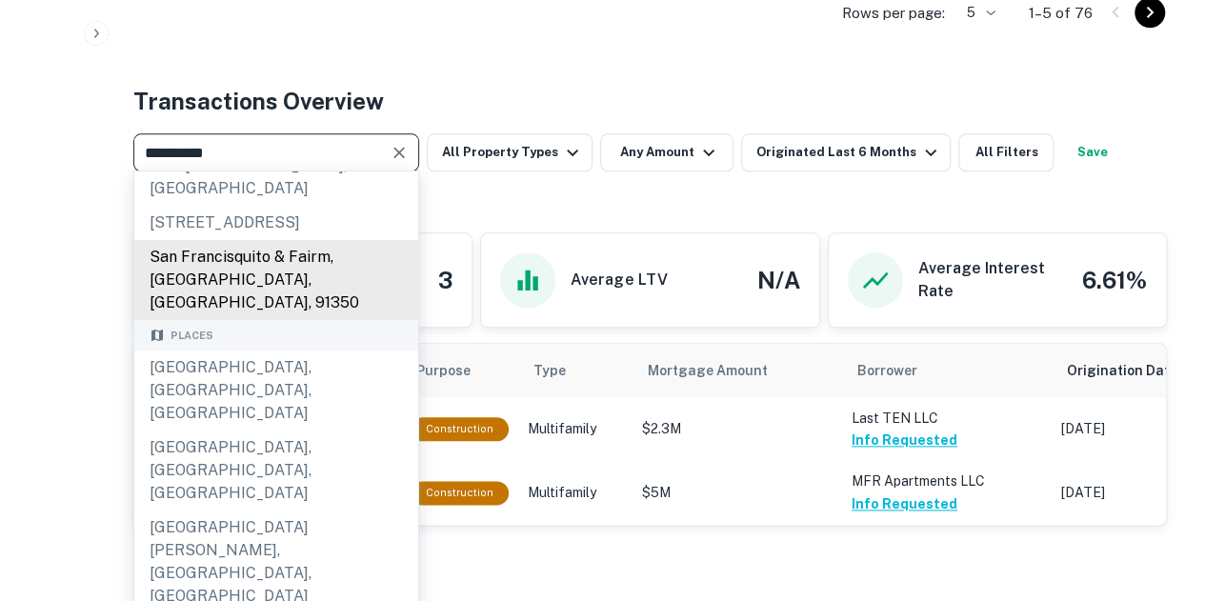
scroll to position [53, 0]
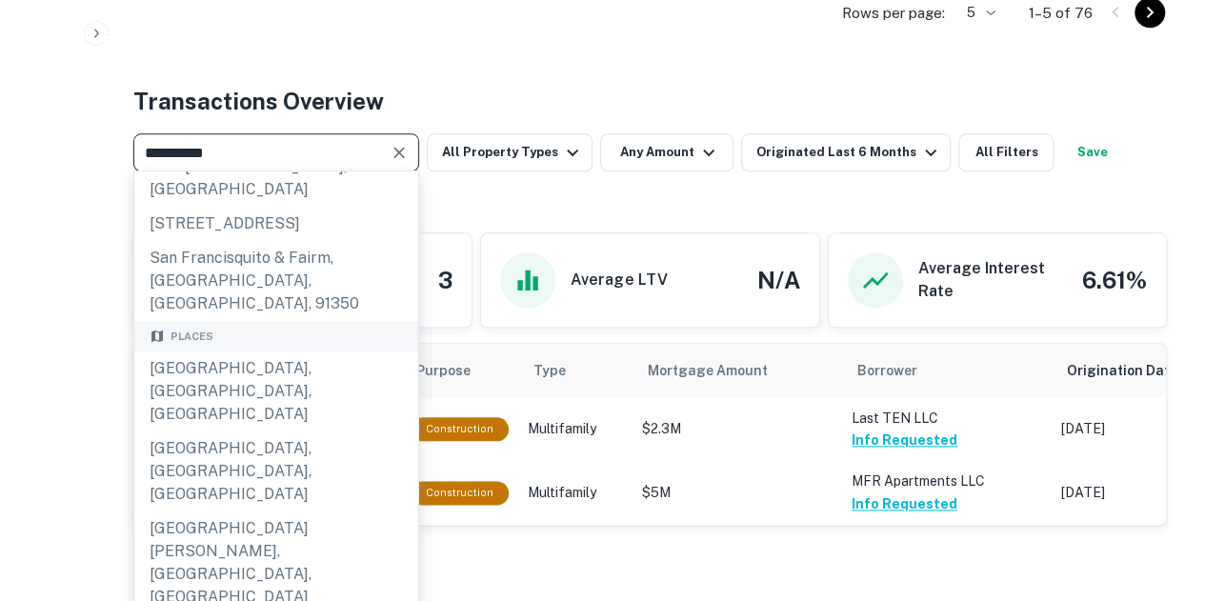
click at [395, 156] on icon "Clear" at bounding box center [398, 152] width 19 height 19
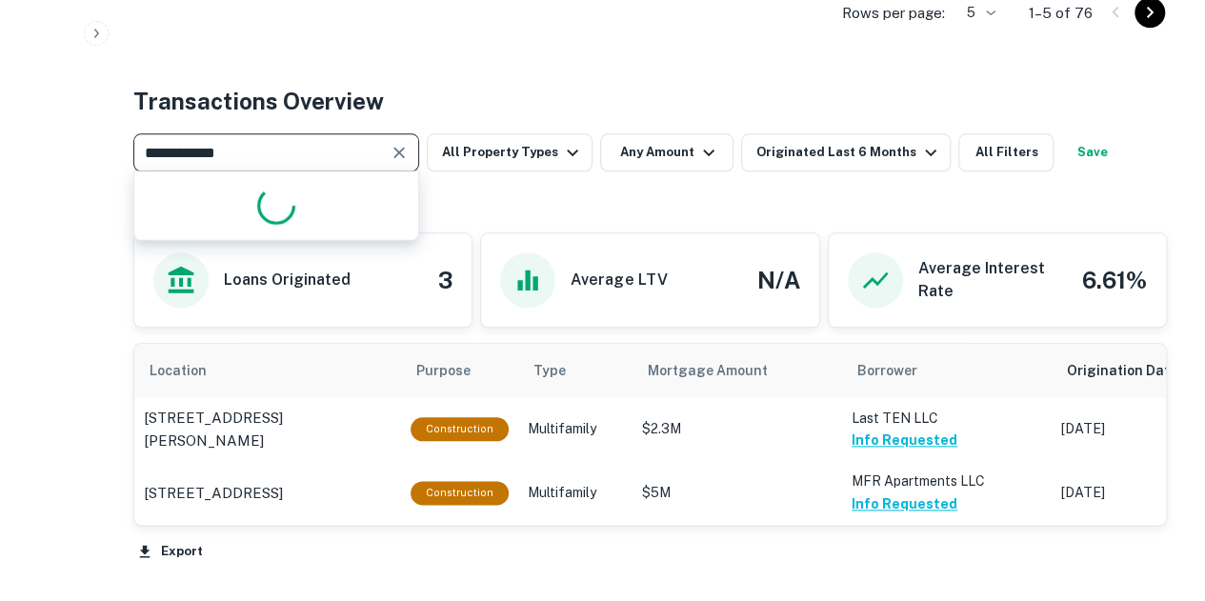
type input "**********"
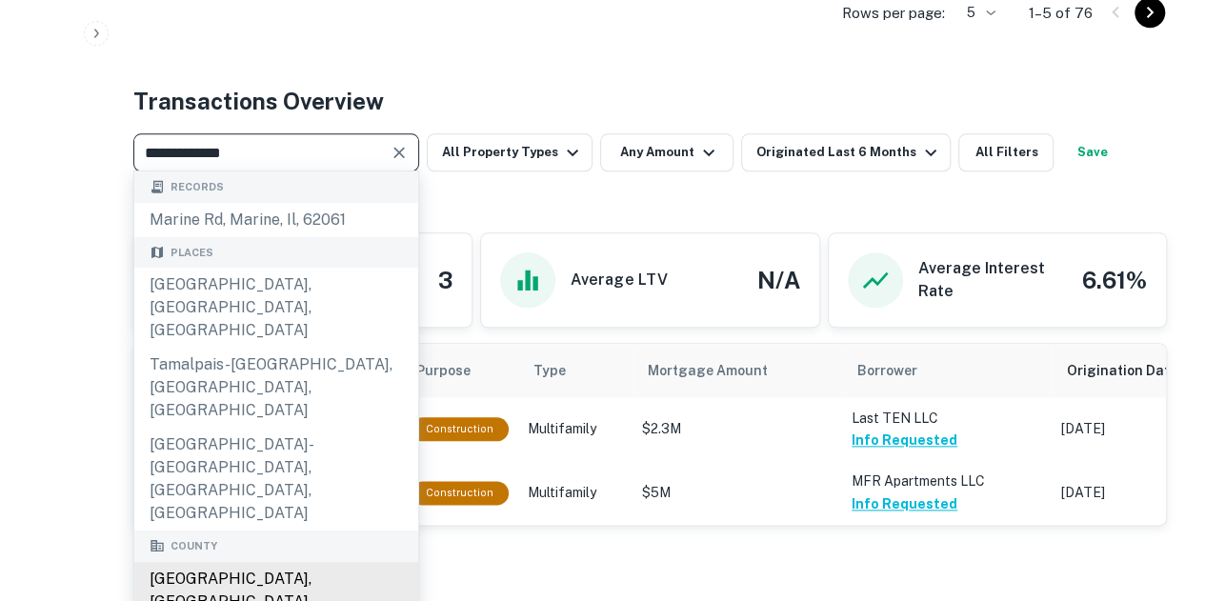
click at [252, 561] on div "[GEOGRAPHIC_DATA], [GEOGRAPHIC_DATA], [GEOGRAPHIC_DATA]" at bounding box center [276, 601] width 284 height 80
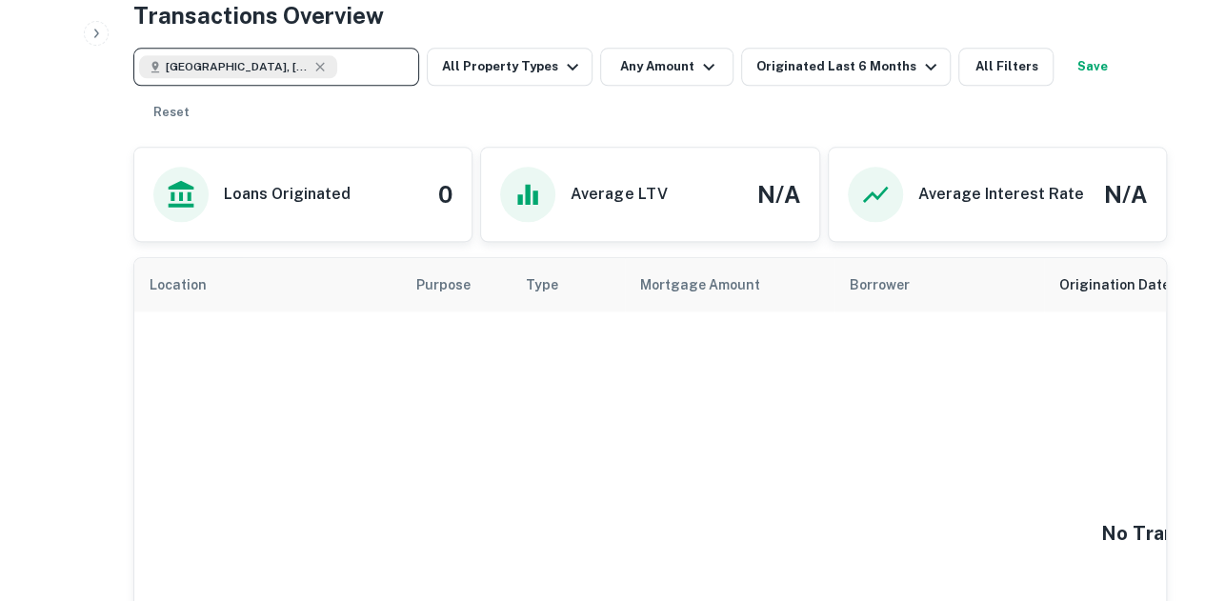
scroll to position [919, 0]
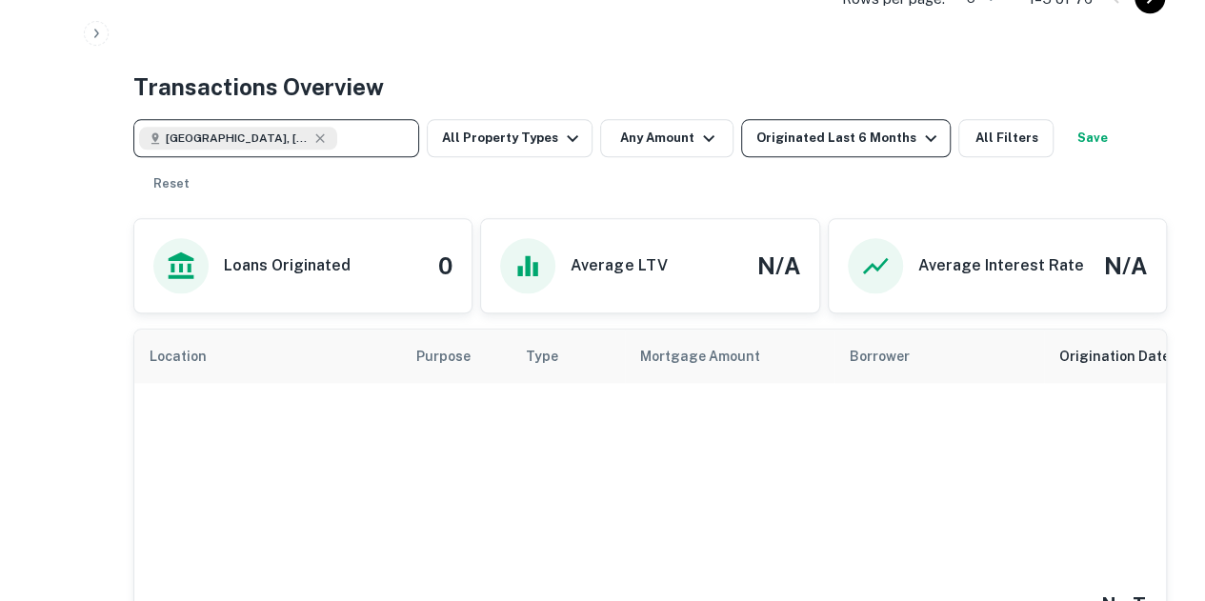
click at [919, 132] on icon "button" at bounding box center [930, 138] width 23 height 23
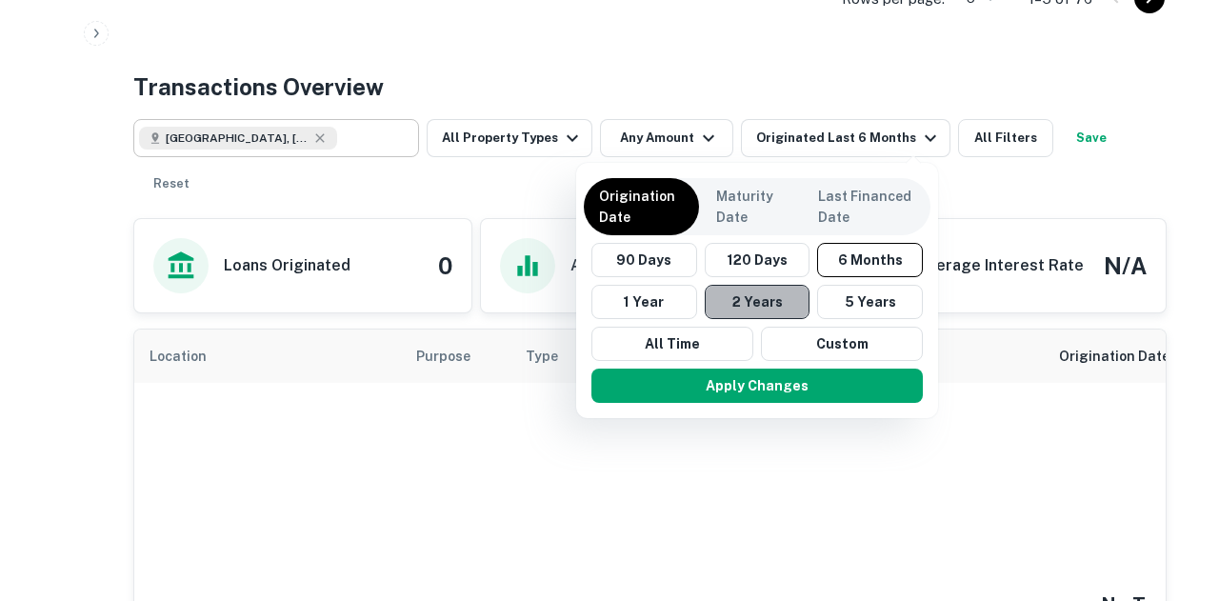
click at [783, 296] on button "2 Years" at bounding box center [758, 302] width 106 height 34
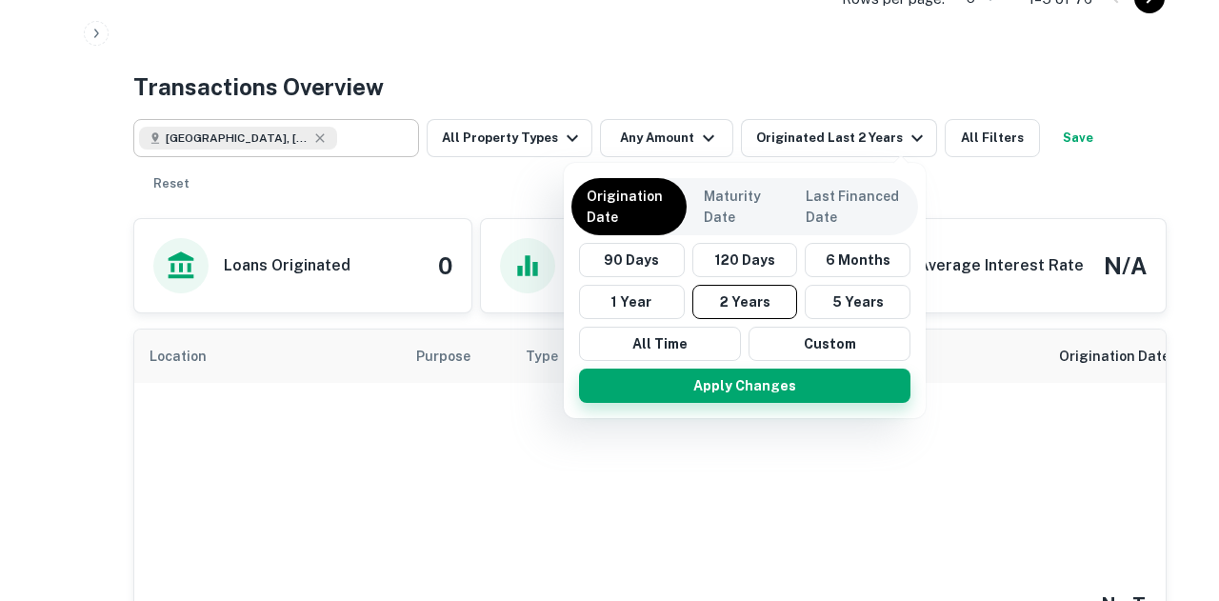
click at [792, 384] on button "Apply Changes" at bounding box center [744, 386] width 331 height 34
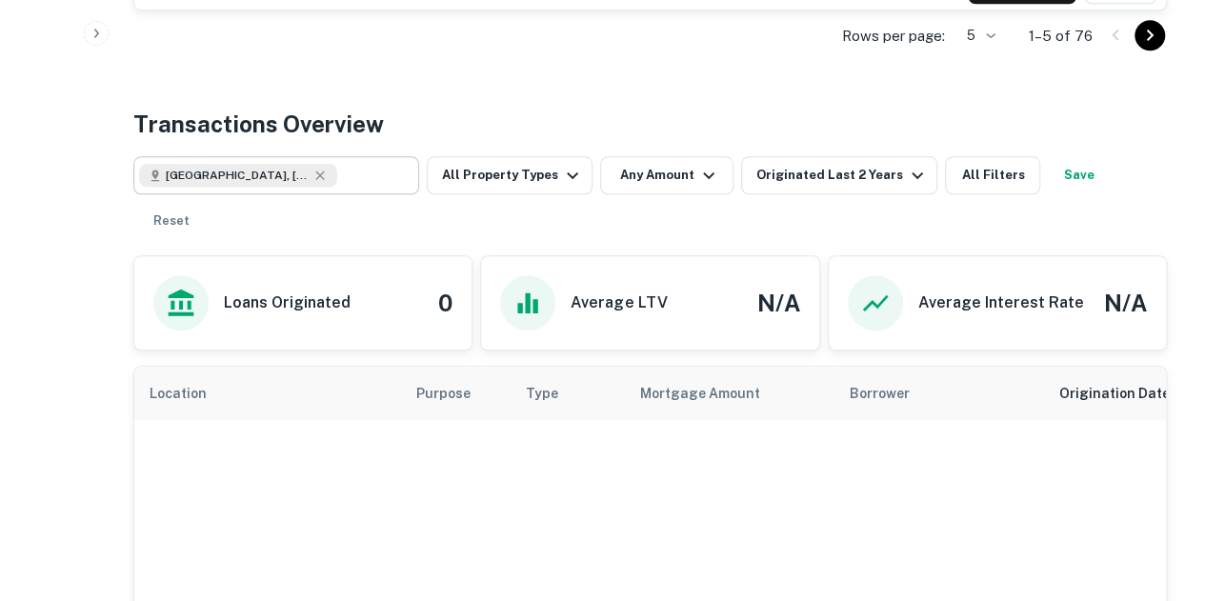
scroll to position [883, 0]
click at [315, 176] on icon at bounding box center [319, 174] width 9 height 9
type input "**********"
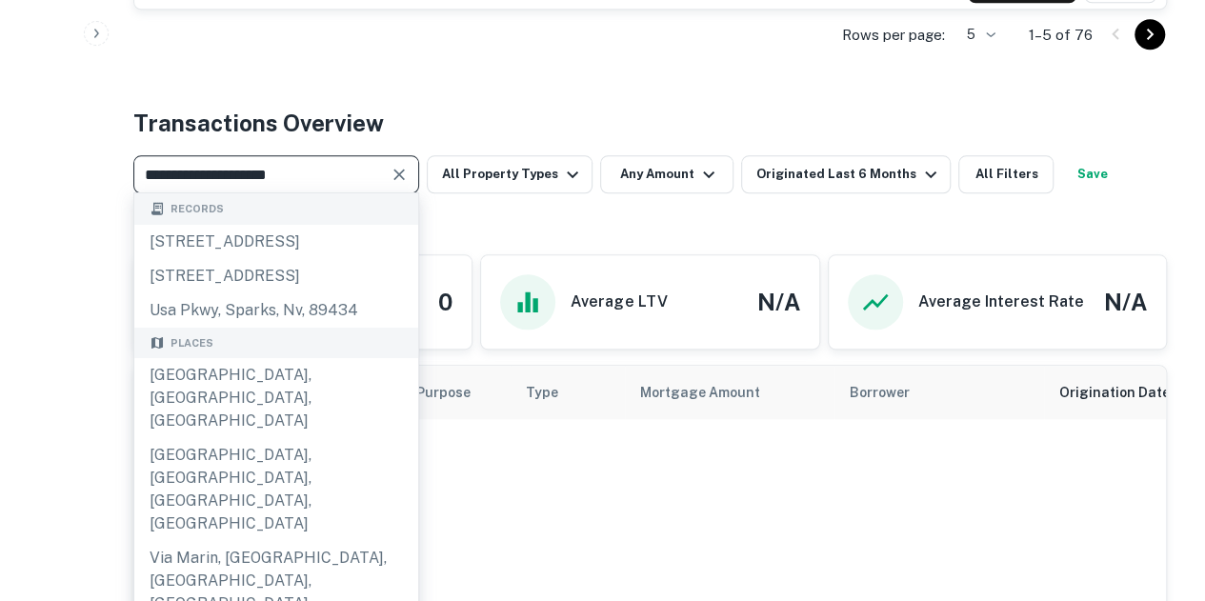
click at [405, 172] on icon "Clear" at bounding box center [398, 174] width 19 height 19
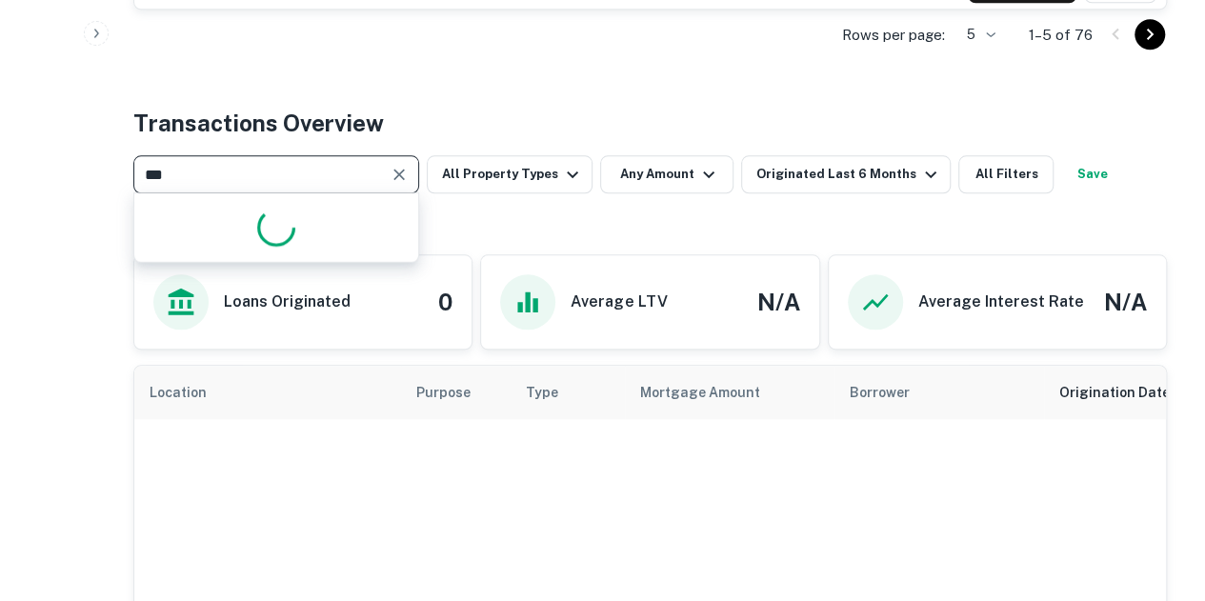
type input "****"
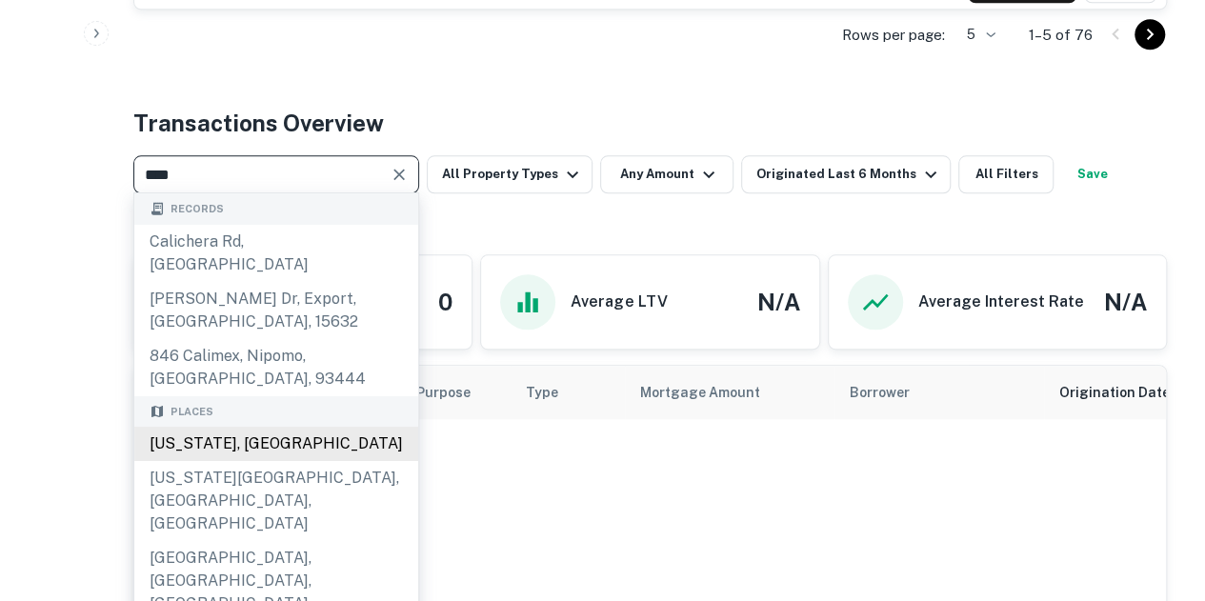
click at [315, 427] on div "[US_STATE], [GEOGRAPHIC_DATA]" at bounding box center [276, 444] width 284 height 34
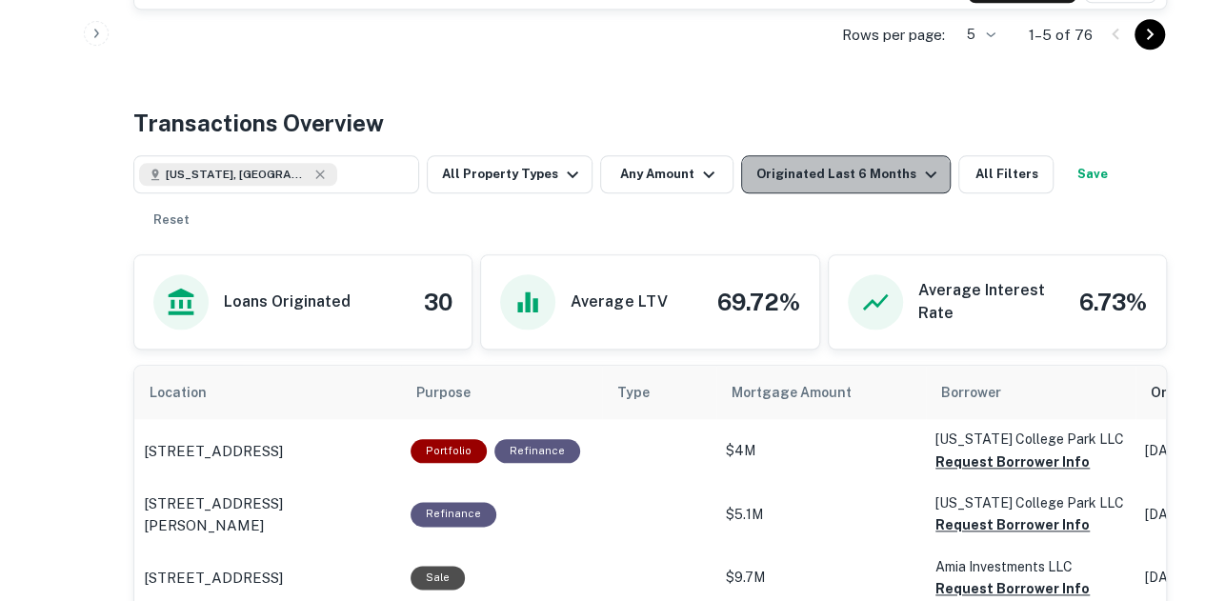
click at [919, 170] on icon "button" at bounding box center [930, 174] width 23 height 23
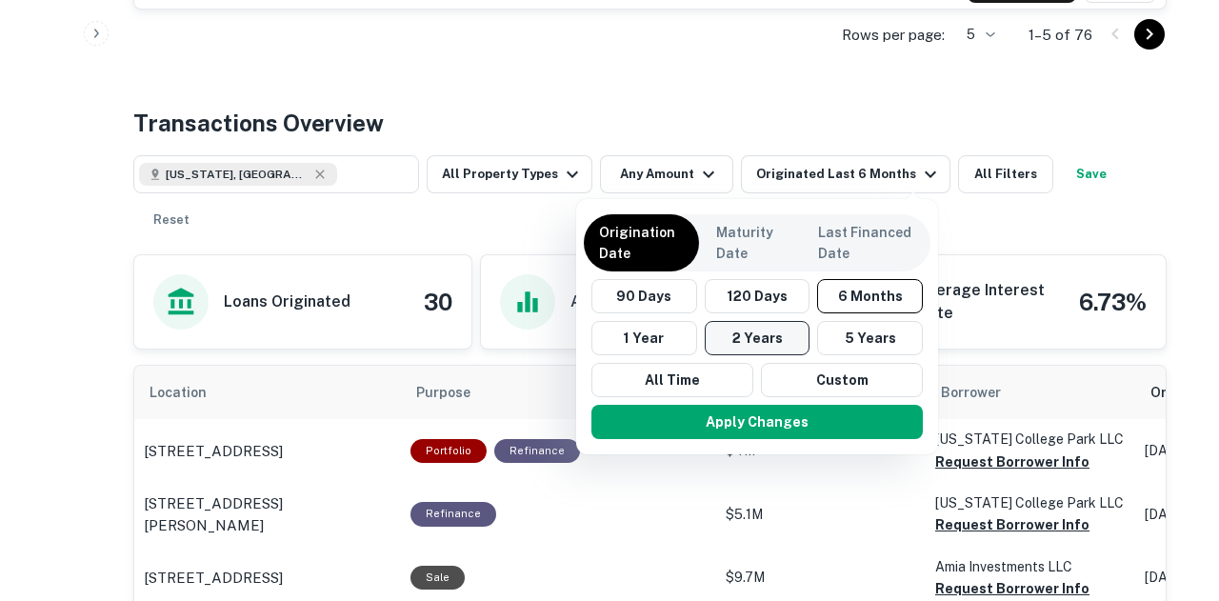
click at [765, 329] on button "2 Years" at bounding box center [758, 338] width 106 height 34
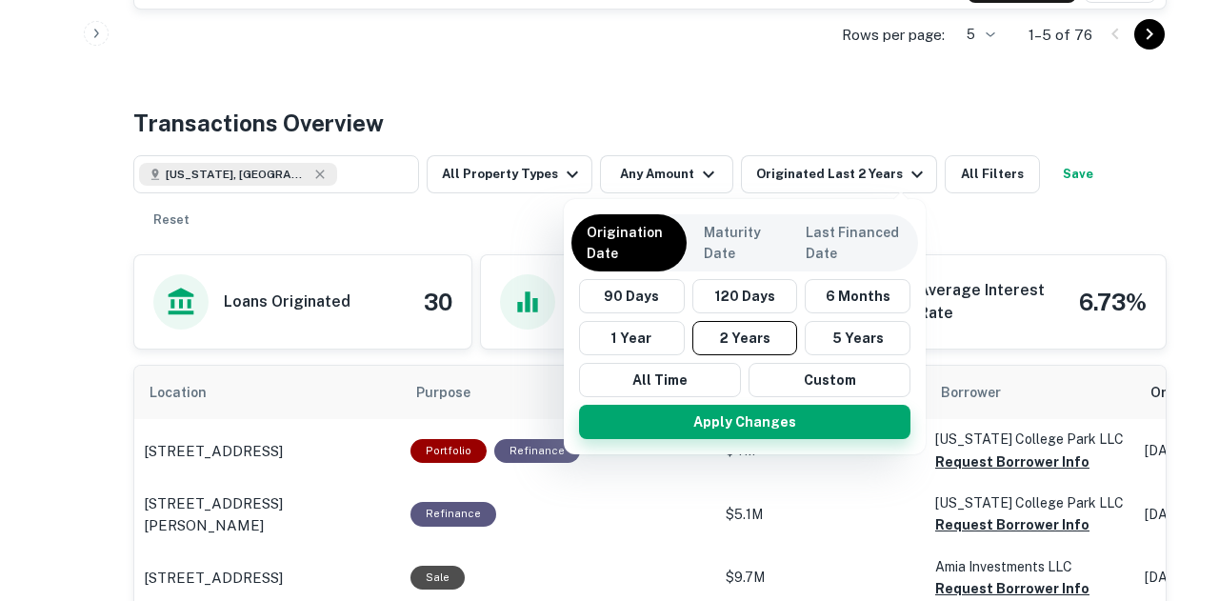
click at [787, 422] on button "Apply Changes" at bounding box center [744, 422] width 331 height 34
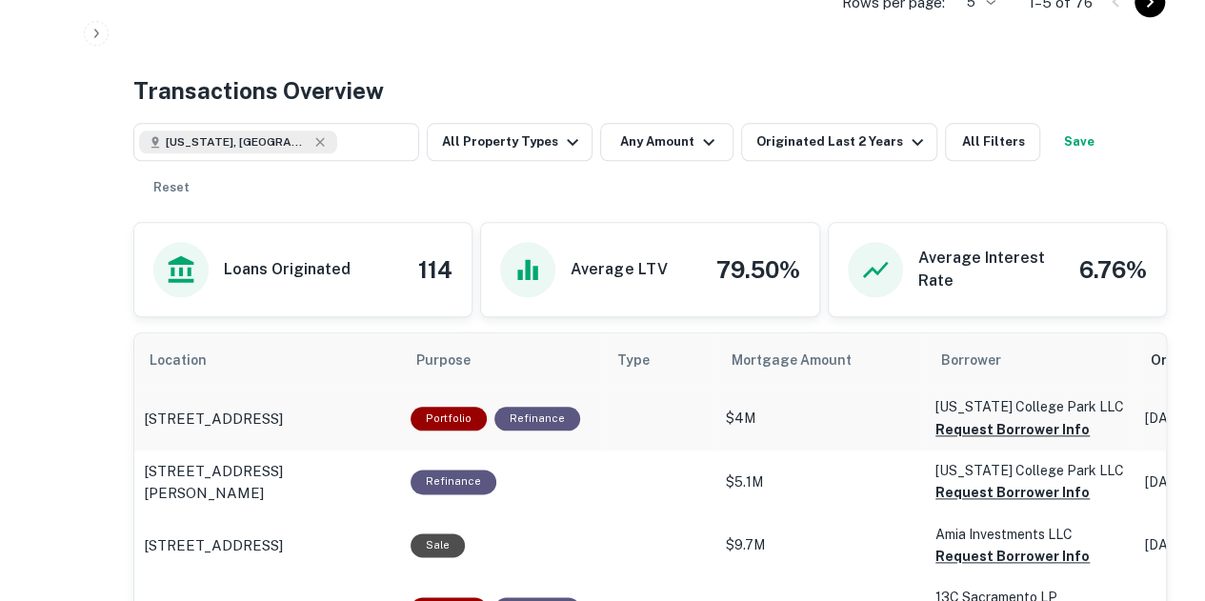
scroll to position [789, 0]
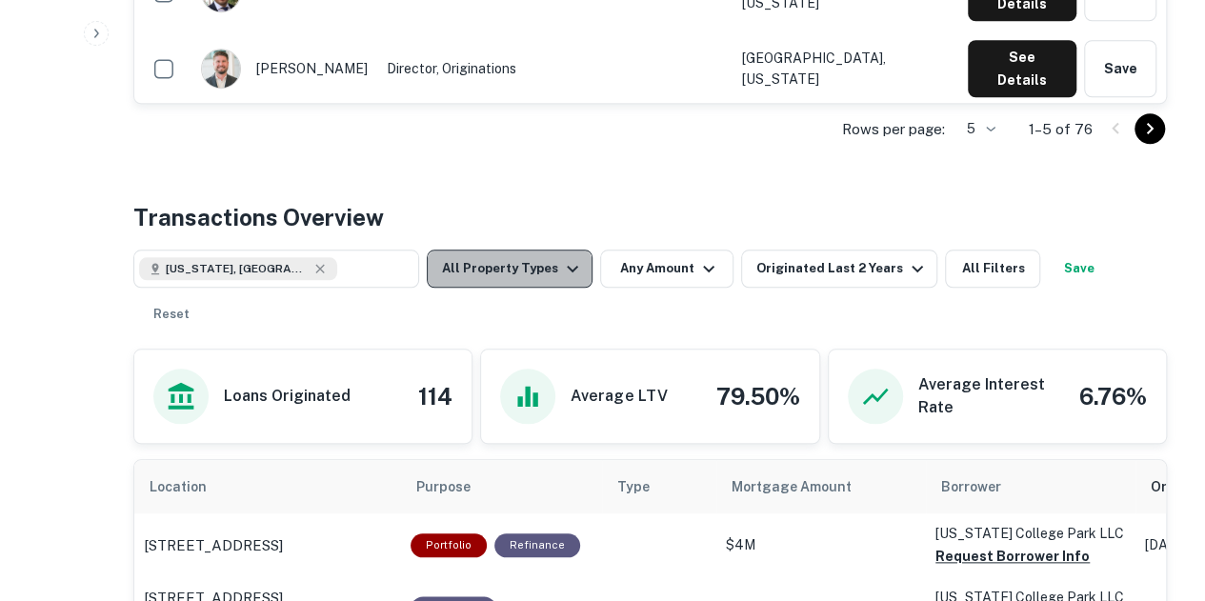
click at [520, 269] on button "All Property Types" at bounding box center [510, 269] width 166 height 38
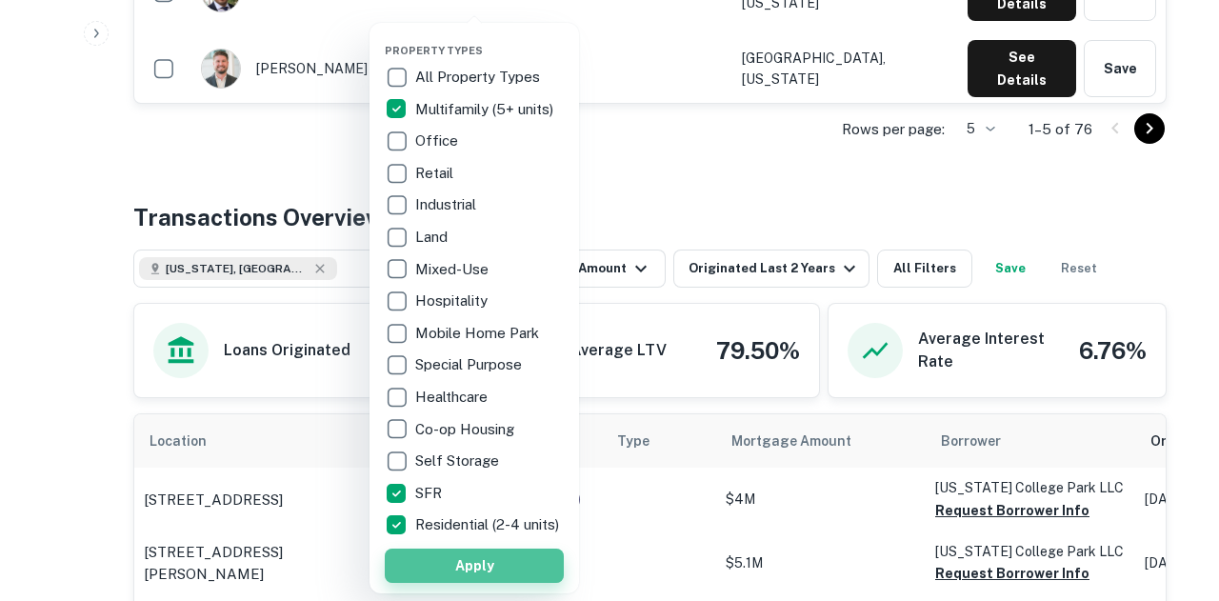
click at [449, 562] on button "Apply" at bounding box center [474, 566] width 179 height 34
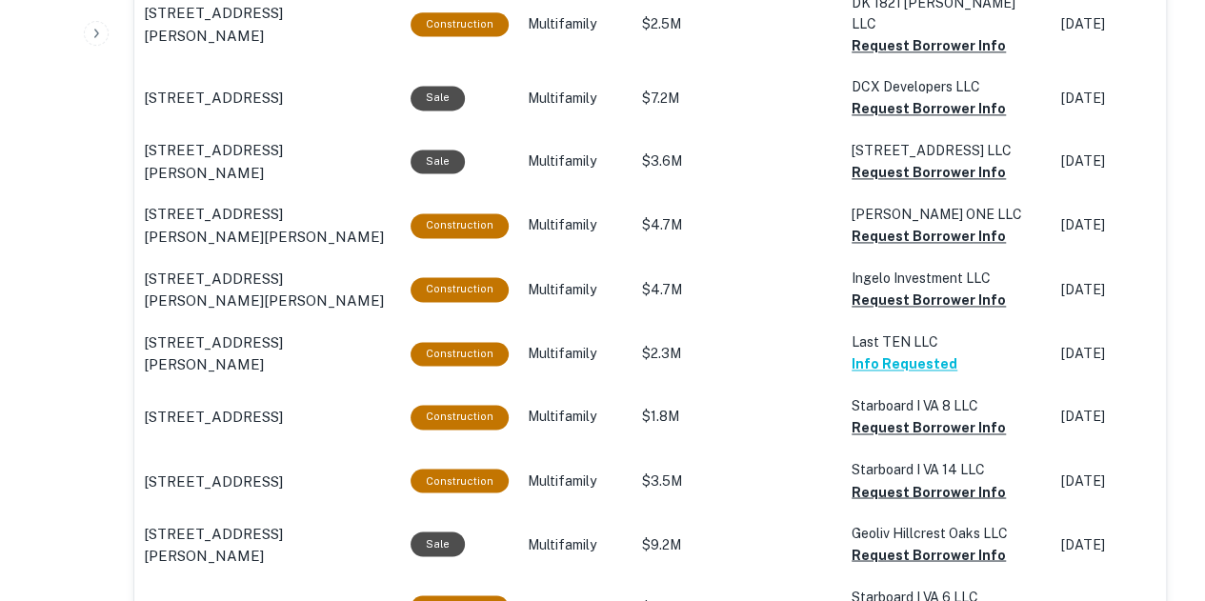
scroll to position [1335, 0]
